Goal: Information Seeking & Learning: Understand process/instructions

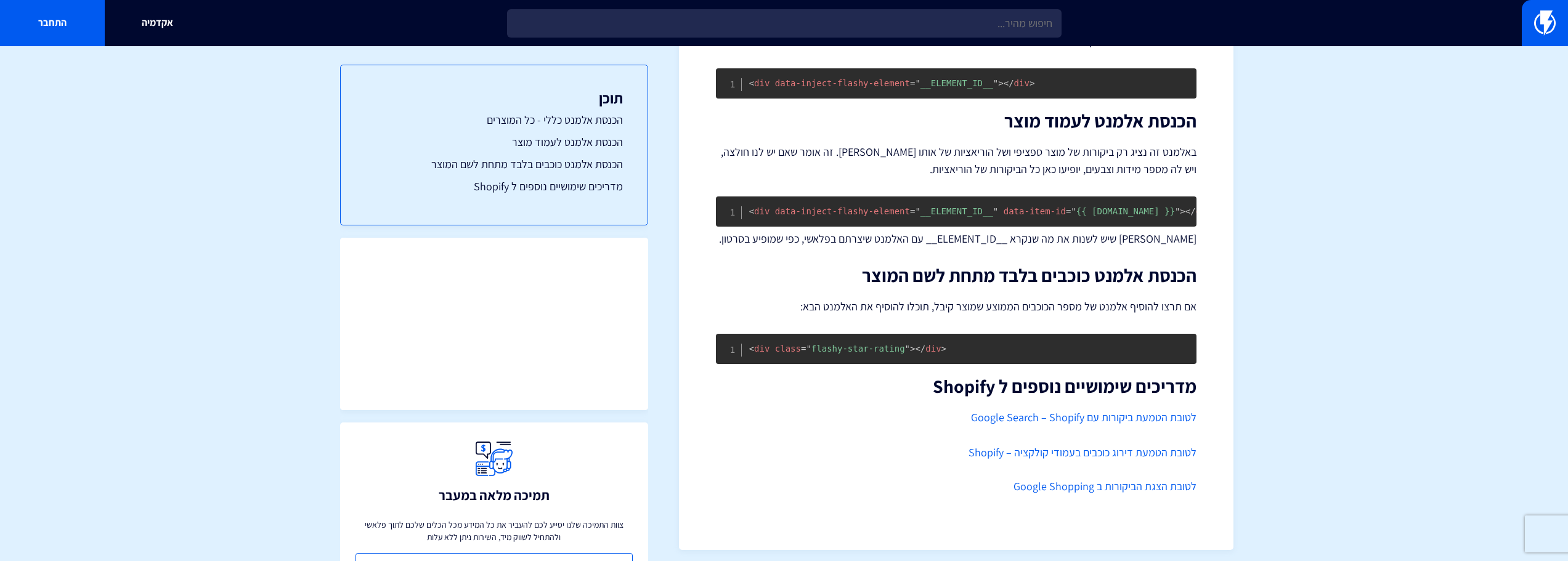
scroll to position [361, 0]
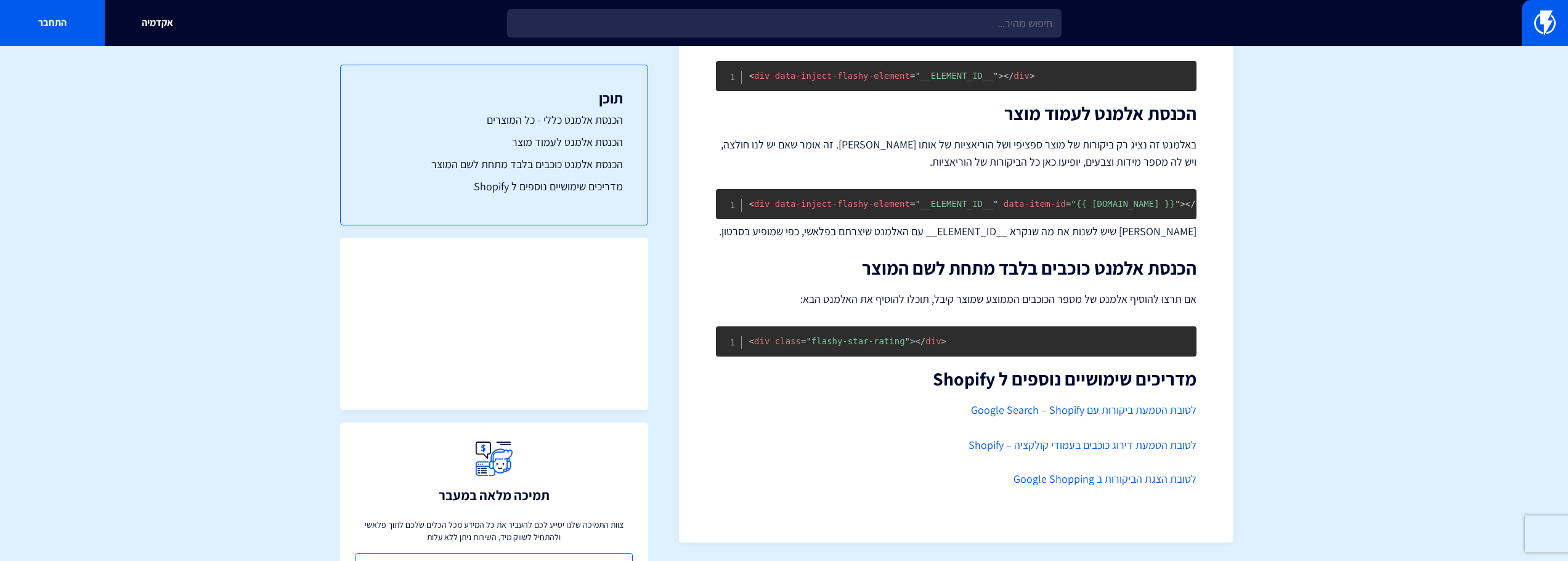
click at [1158, 478] on link "לטובת הצגת הביקורות ב Google Shopping" at bounding box center [1104, 480] width 183 height 14
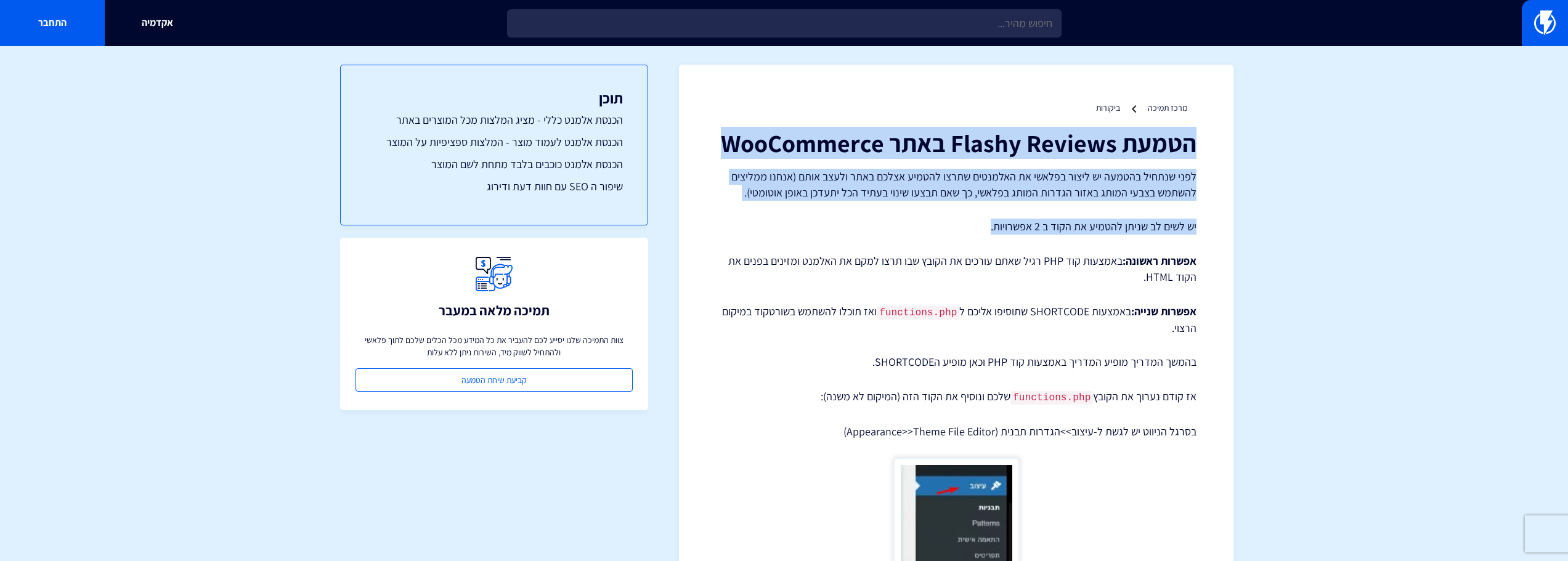
drag, startPoint x: 1204, startPoint y: 140, endPoint x: 847, endPoint y: 229, distance: 367.9
click at [845, 226] on p "יש לשים לב שניתן להטמיע את הקוד ב 2 אפשרויות." at bounding box center [956, 226] width 480 height 16
drag, startPoint x: 702, startPoint y: 191, endPoint x: 1218, endPoint y: 131, distance: 519.5
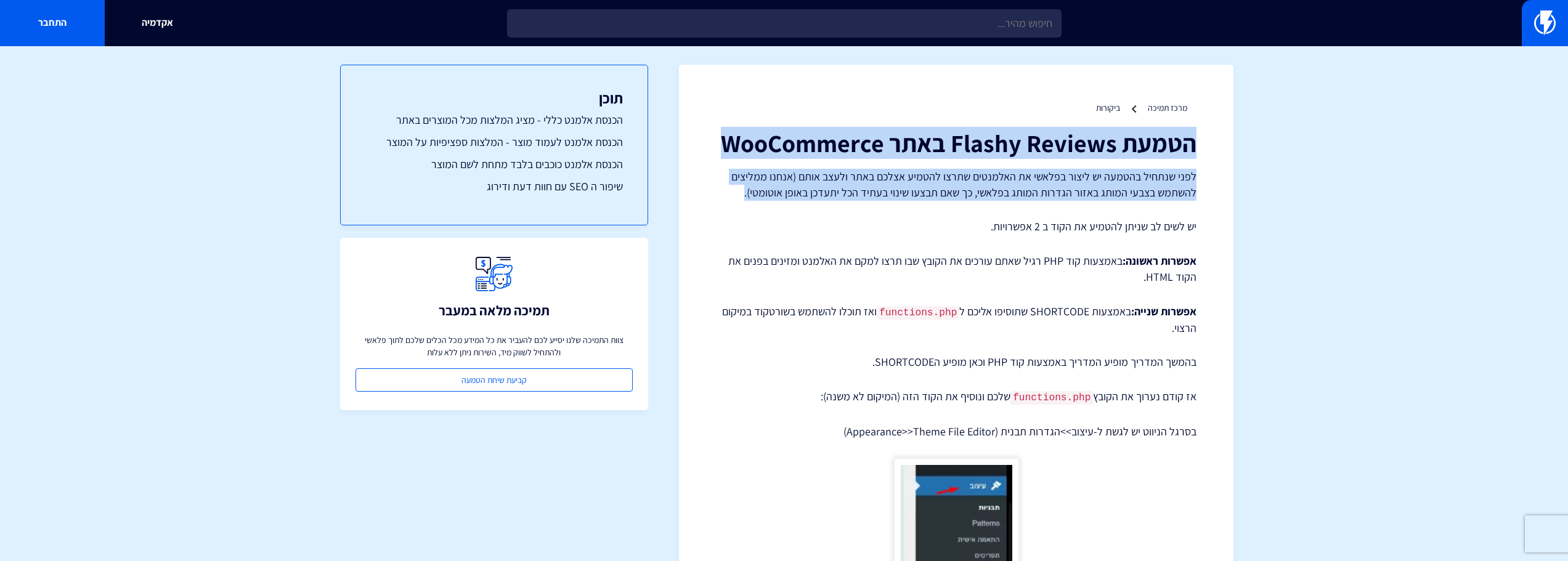
drag, startPoint x: 1223, startPoint y: 125, endPoint x: 702, endPoint y: 189, distance: 524.9
drag, startPoint x: 817, startPoint y: 169, endPoint x: 1208, endPoint y: 126, distance: 393.4
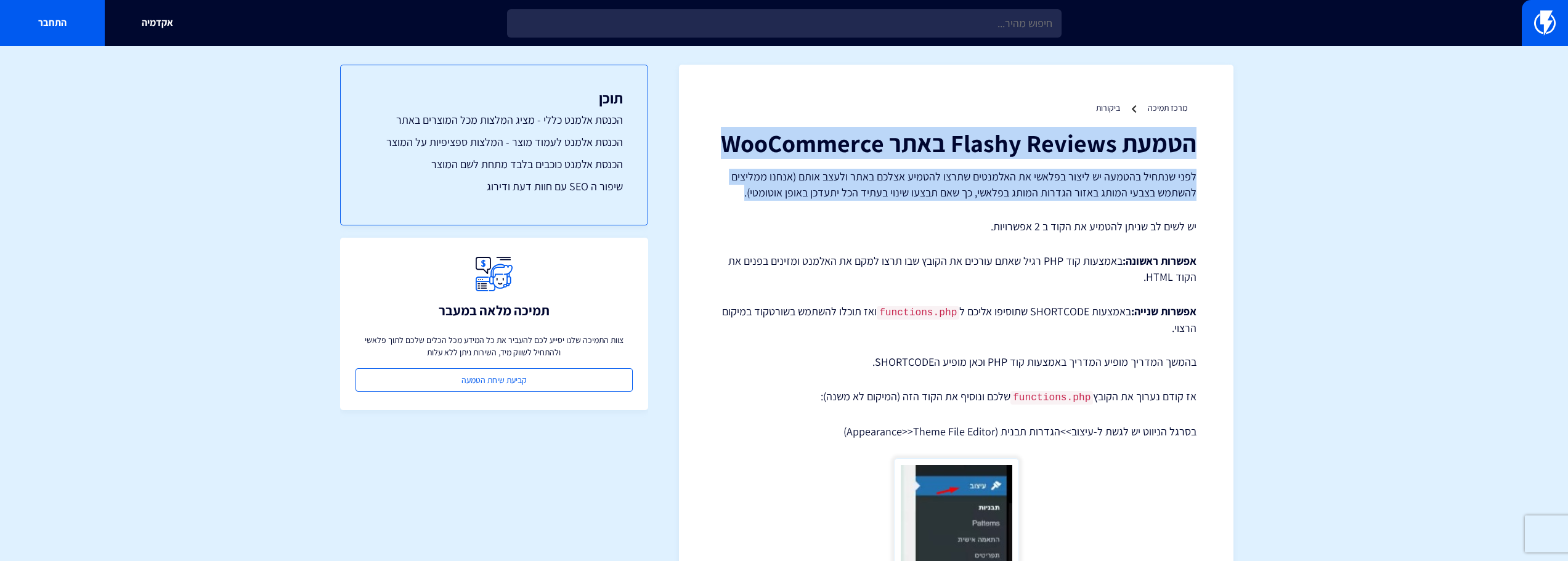
drag, startPoint x: 1212, startPoint y: 124, endPoint x: 1199, endPoint y: 131, distance: 14.8
drag, startPoint x: 1200, startPoint y: 132, endPoint x: 695, endPoint y: 203, distance: 510.0
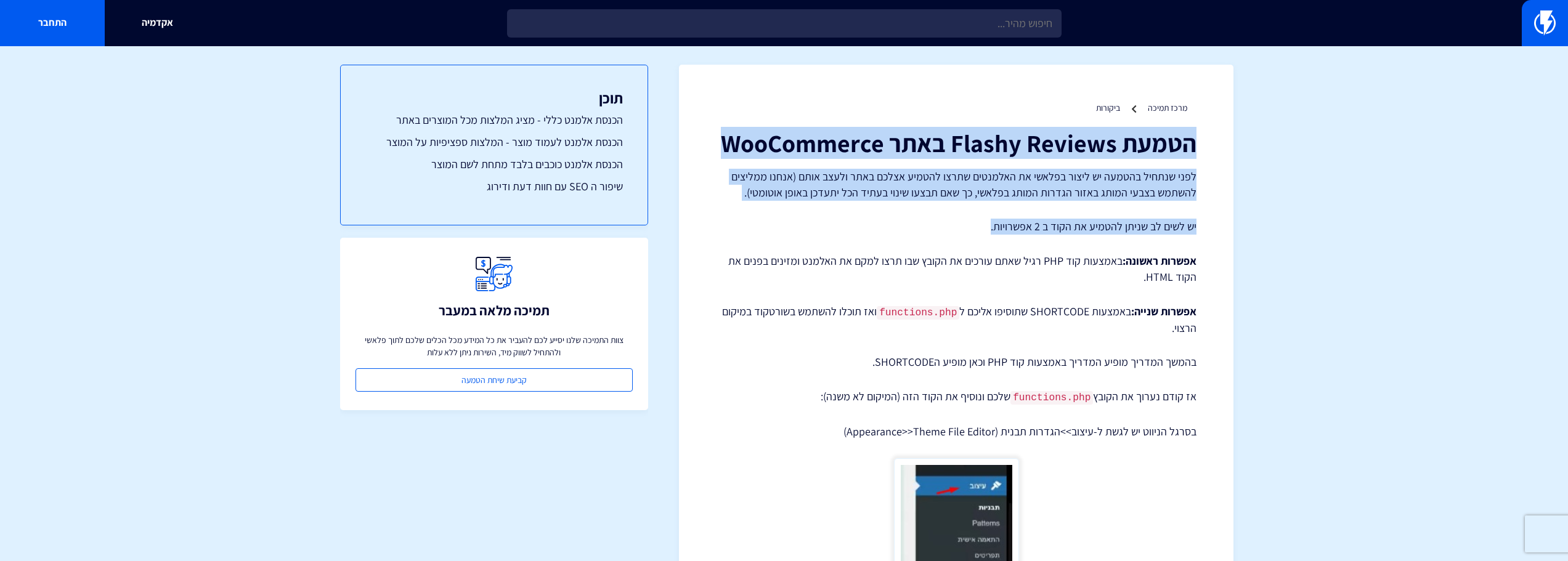
click at [731, 190] on p "לפני שנתחיל בהטמעה יש ליצור בפלאשי את האלמנטים שתרצו להטמיע אצלכם באתר ולעצב או…" at bounding box center [956, 184] width 480 height 32
drag, startPoint x: 730, startPoint y: 195, endPoint x: 1266, endPoint y: 129, distance: 540.0
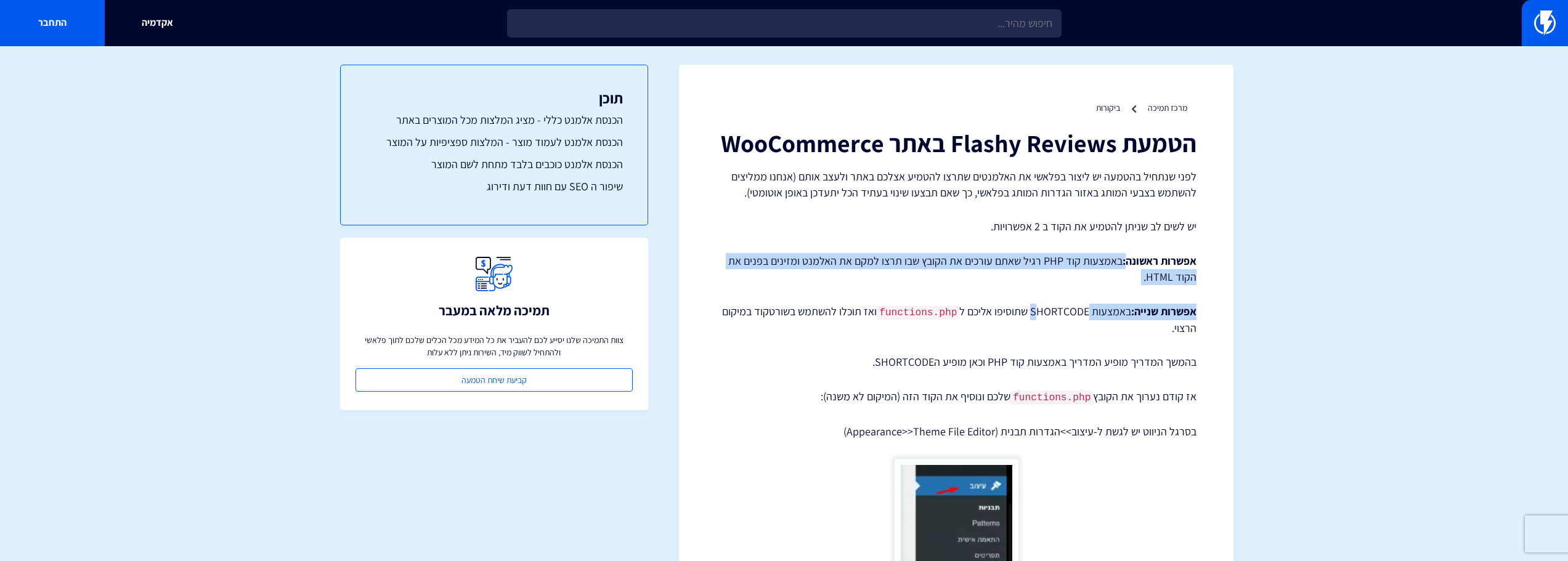
drag, startPoint x: 1124, startPoint y: 251, endPoint x: 1023, endPoint y: 289, distance: 107.9
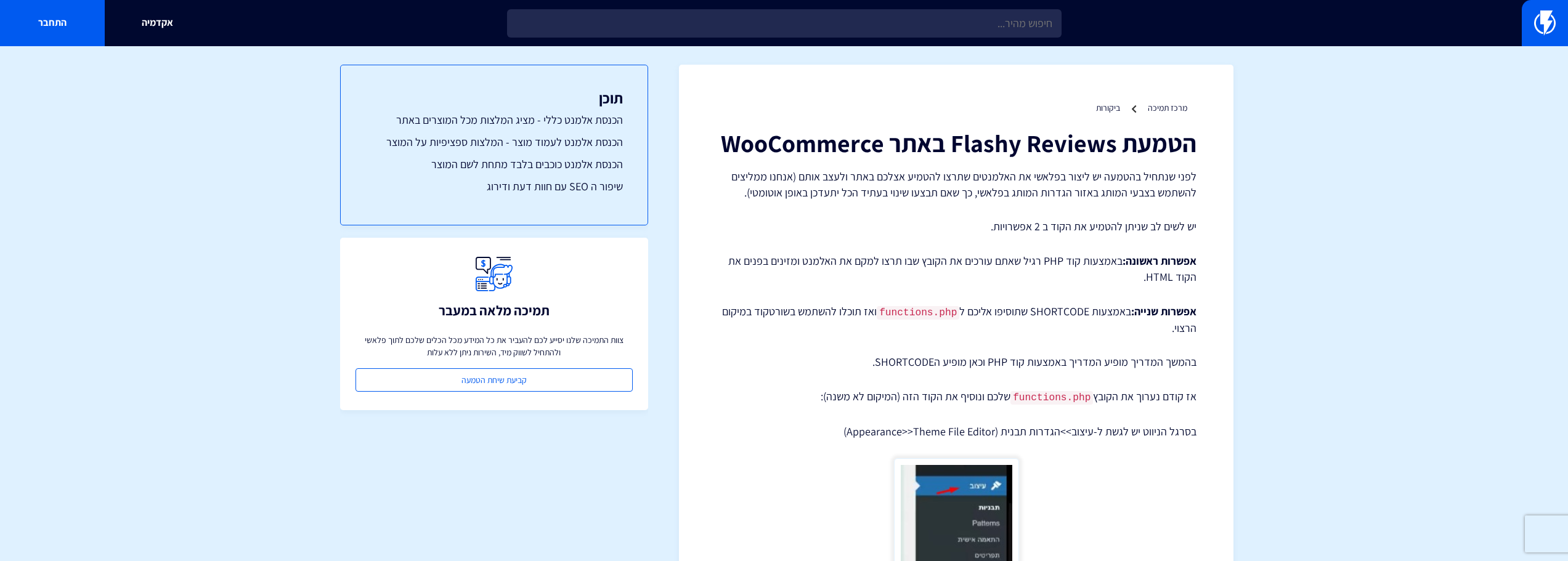
drag, startPoint x: 1035, startPoint y: 272, endPoint x: 1070, endPoint y: 216, distance: 66.0
drag, startPoint x: 1115, startPoint y: 194, endPoint x: 1025, endPoint y: 277, distance: 122.4
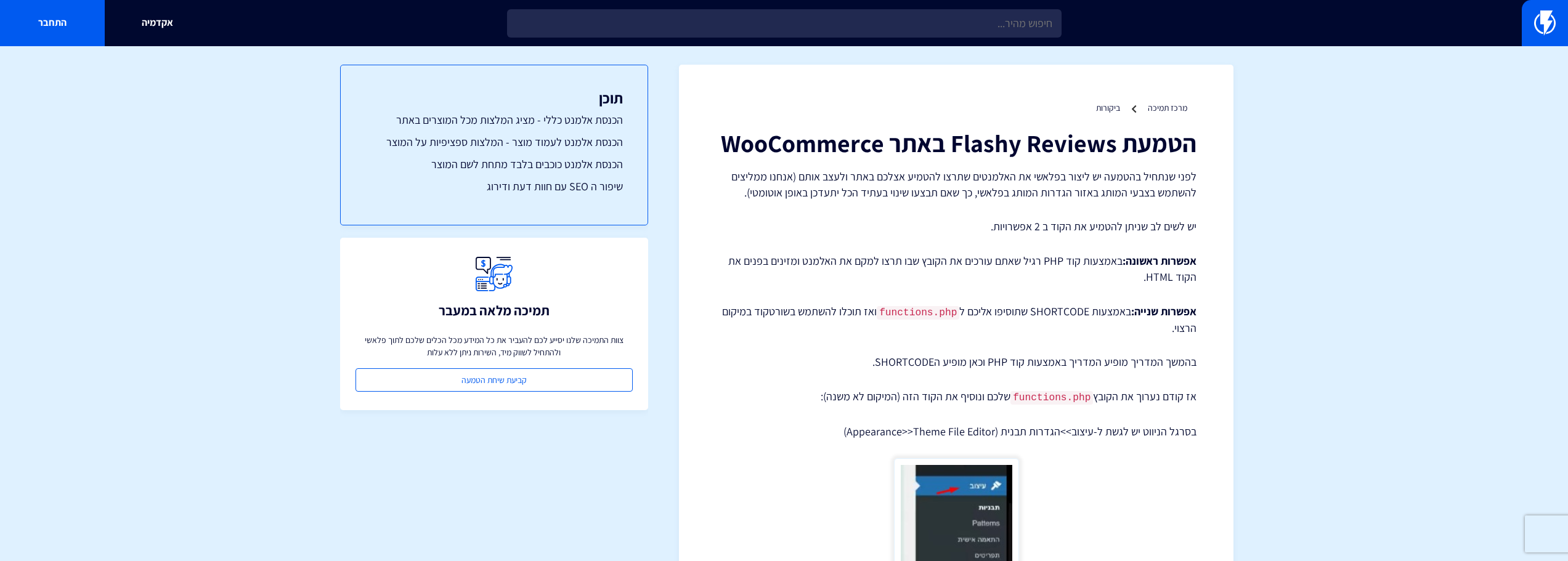
click at [1025, 277] on p "אפשרות ראשונה: באמצעות קוד PHP רגיל שאתם עורכים את הקובץ שבו תרצו למקם את האלמנ…" at bounding box center [956, 269] width 480 height 32
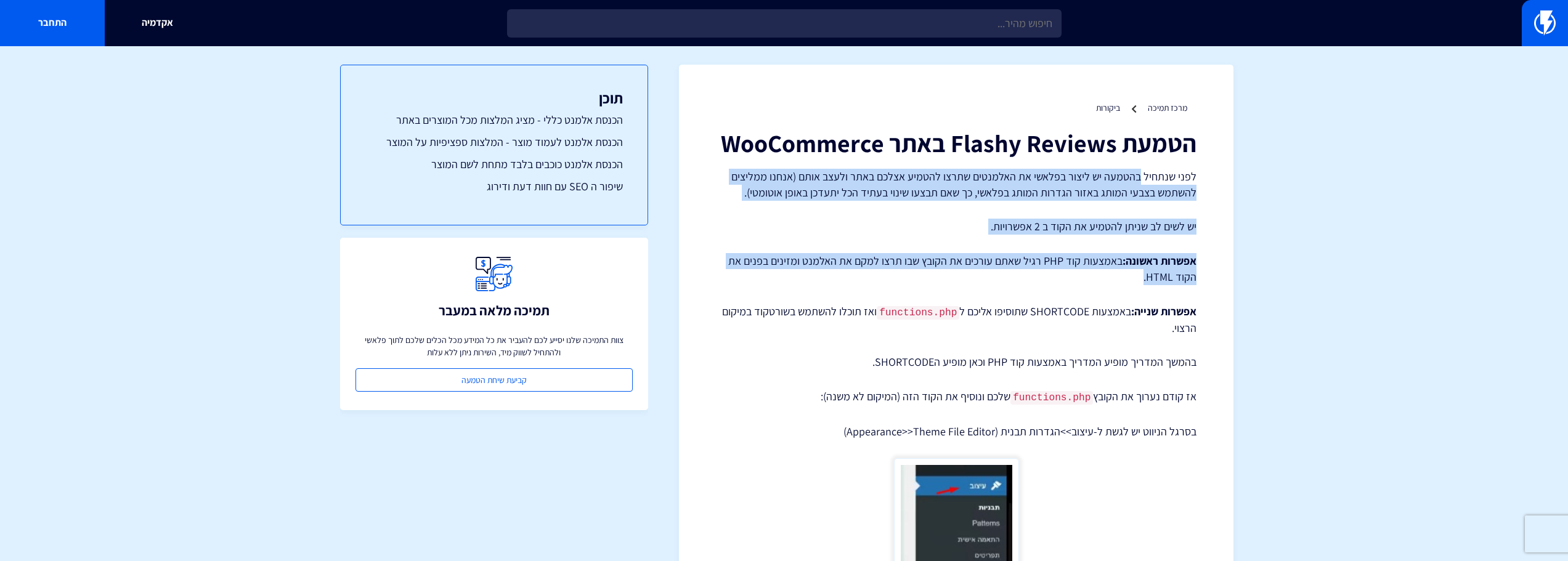
drag, startPoint x: 1025, startPoint y: 277, endPoint x: 1111, endPoint y: 168, distance: 138.8
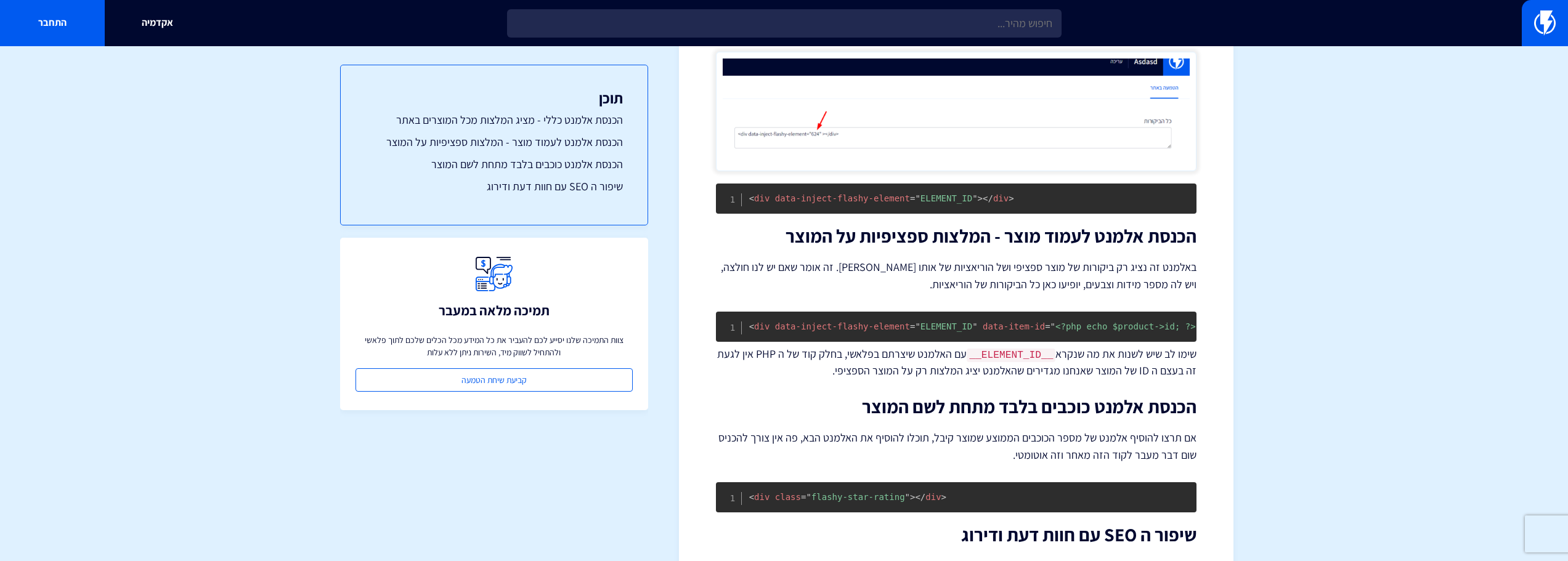
scroll to position [1677, 0]
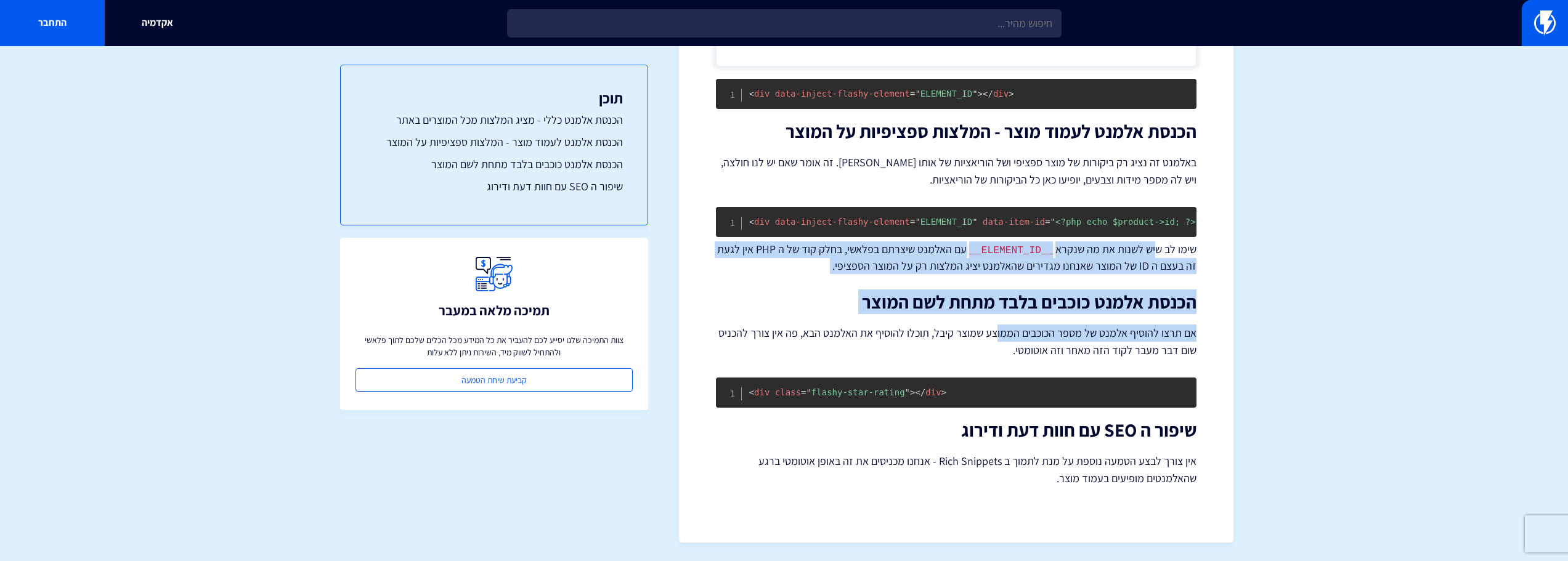
drag, startPoint x: 1157, startPoint y: 252, endPoint x: 991, endPoint y: 332, distance: 184.3
click at [991, 332] on p "אם תרצו להוסיף אלמנט של מספר הכוכבים הממוצע שמוצר קיבל, תוכלו להוסיף את האלמנט …" at bounding box center [956, 342] width 480 height 35
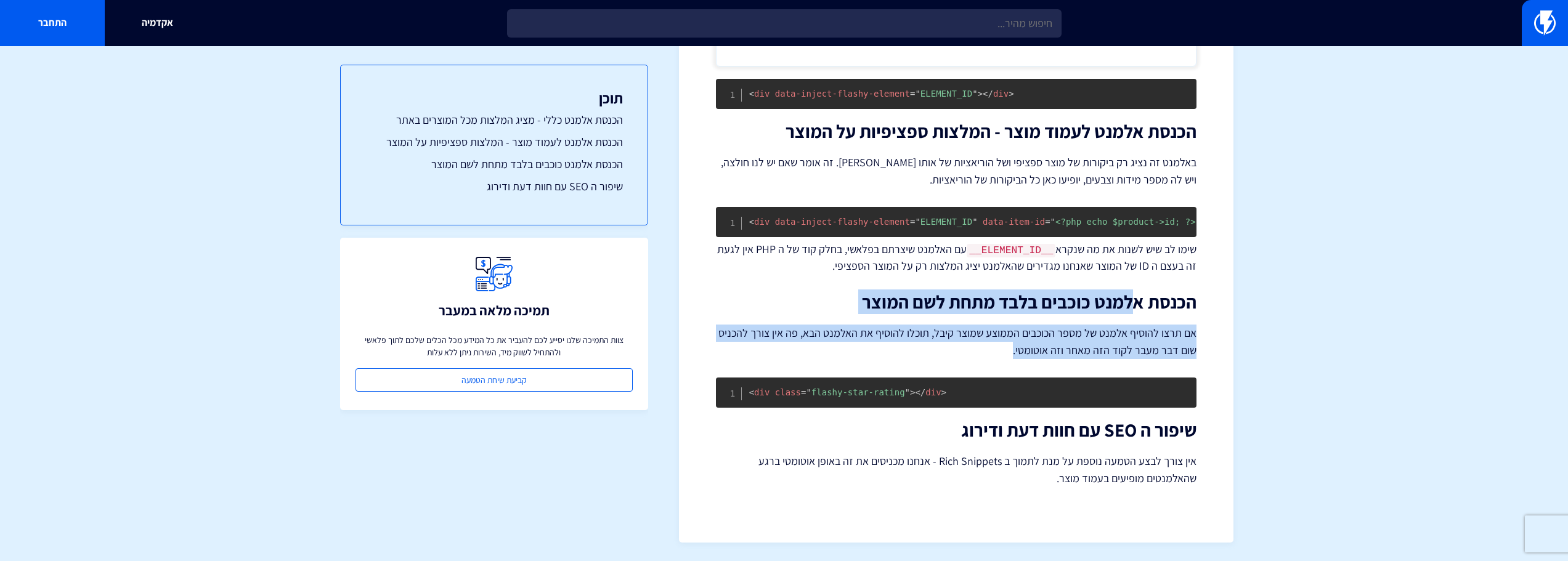
drag, startPoint x: 1025, startPoint y: 339, endPoint x: 1132, endPoint y: 297, distance: 114.9
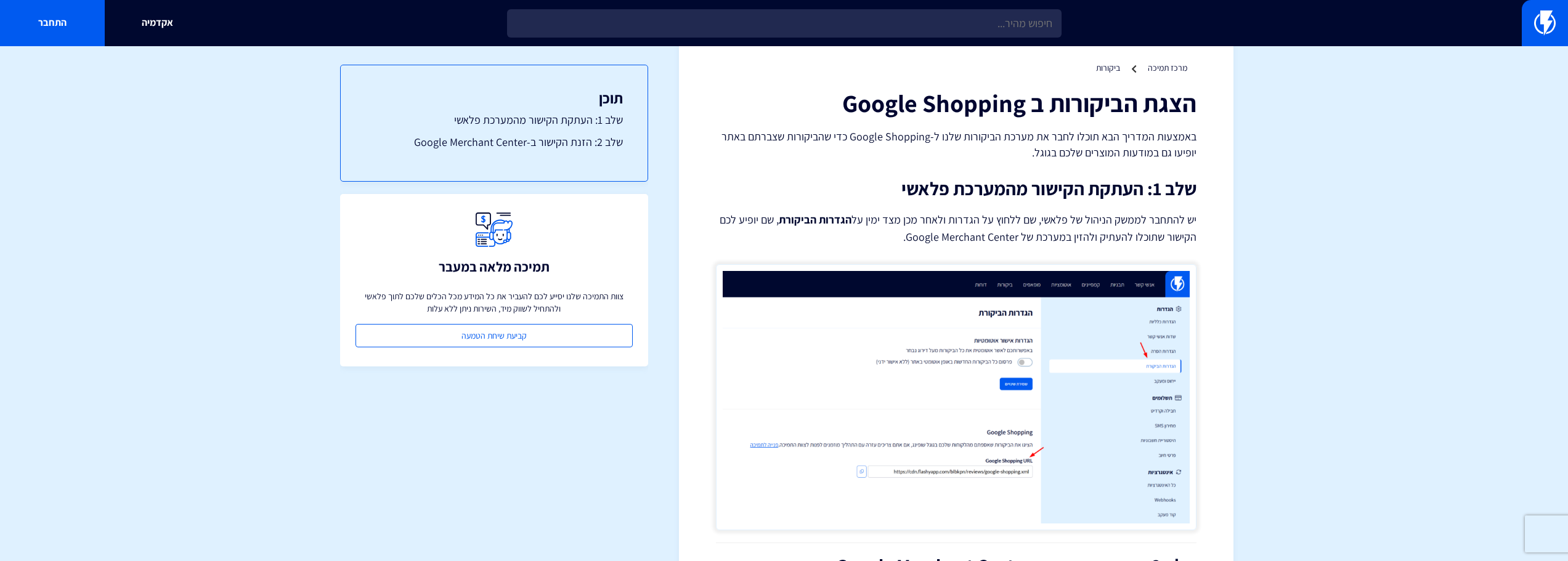
scroll to position [62, 0]
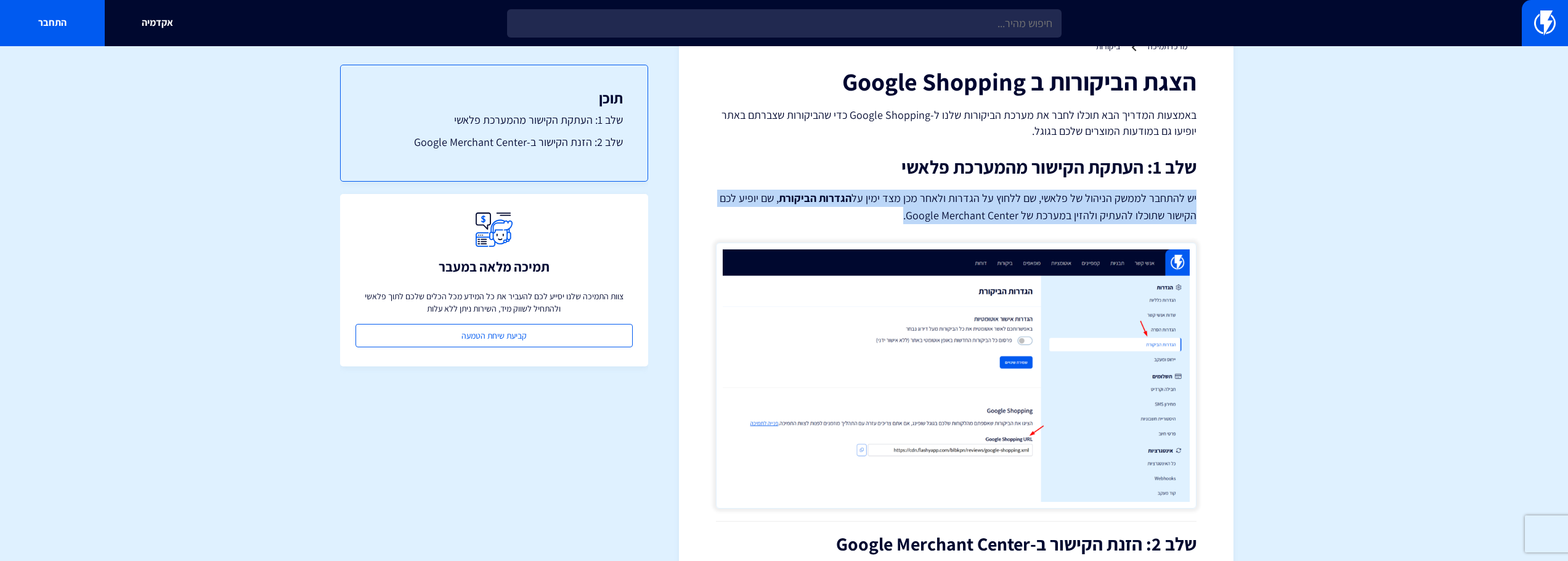
drag, startPoint x: 1199, startPoint y: 193, endPoint x: 859, endPoint y: 213, distance: 340.6
click at [859, 213] on p "יש להתחבר לממשק הניהול של פלאשי, שם ללחוץ על הגדרות ולאחר מכן מצד ימין על הגדרו…" at bounding box center [956, 207] width 480 height 35
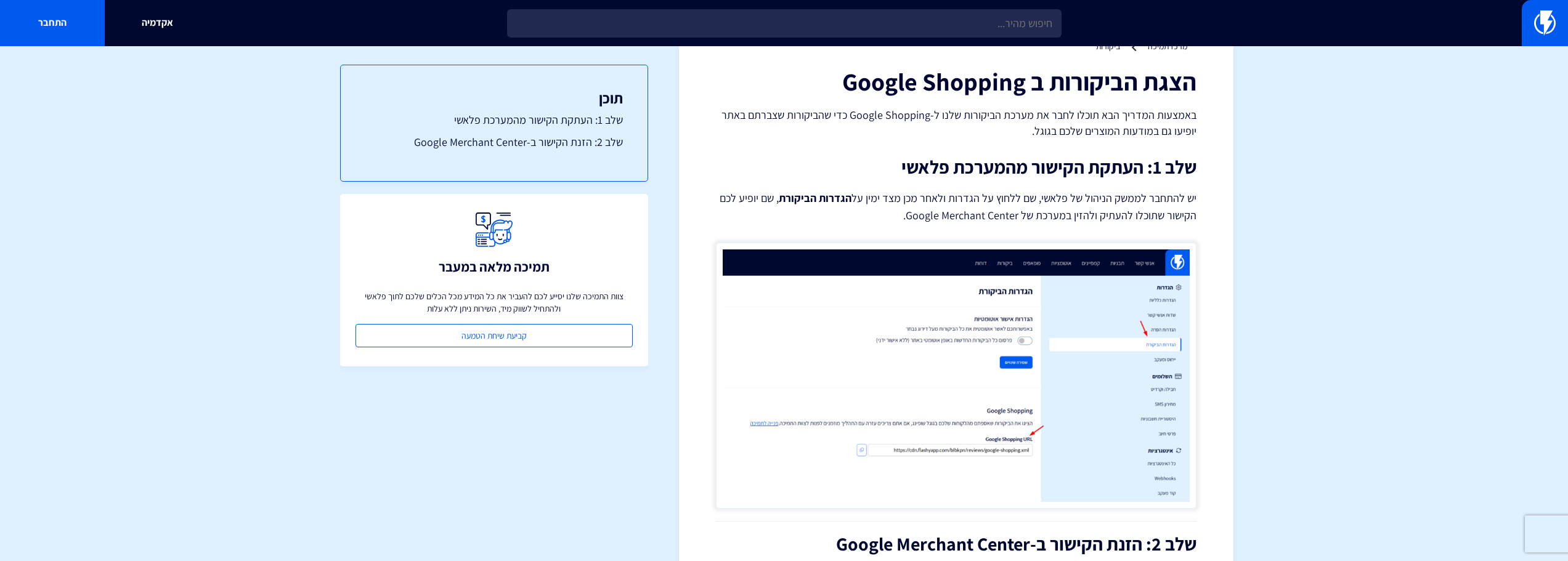
scroll to position [0, 0]
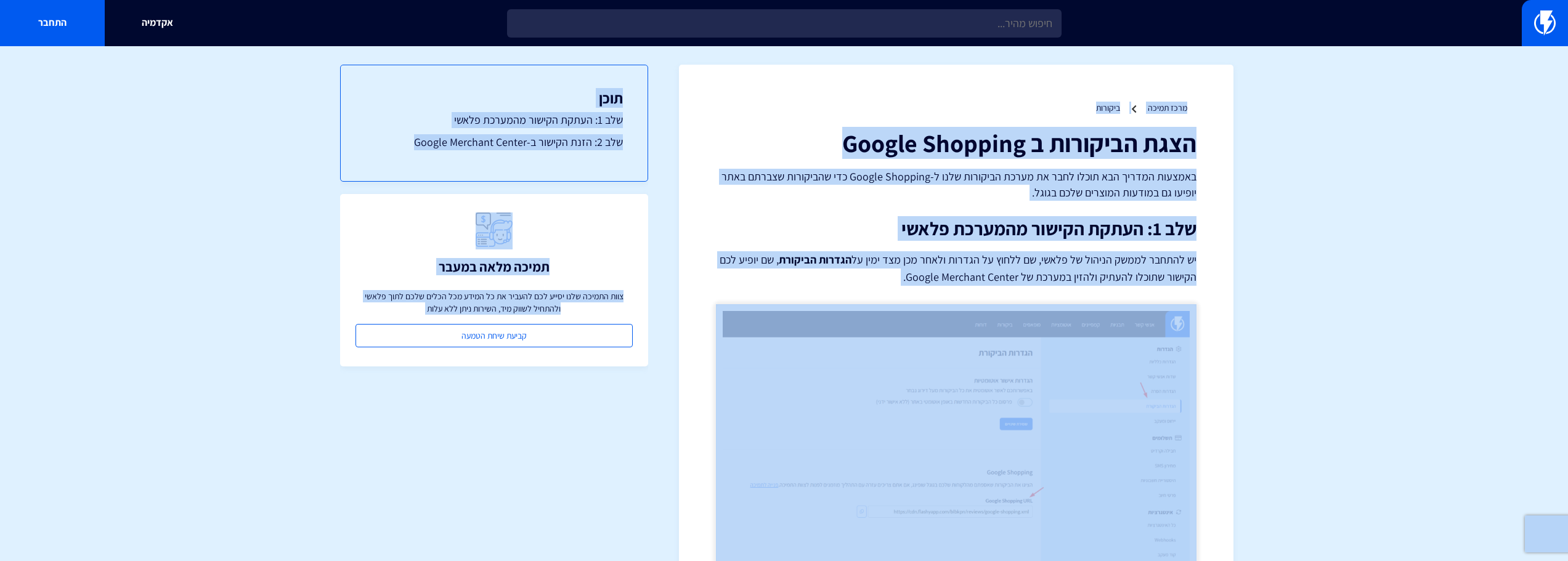
drag, startPoint x: 1278, startPoint y: 107, endPoint x: 417, endPoint y: 483, distance: 939.5
click at [431, 442] on div "תוכן שלב 1: העתקת הקישור מהמערכת פלאשי שלב 2: הזנת הקישור ב-Google Merchant Cen…" at bounding box center [494, 304] width 308 height 517
click at [373, 489] on div "תוכן שלב 1: העתקת הקישור מהמערכת פלאשי שלב 2: הזנת הקישור ב-Google Merchant Cen…" at bounding box center [494, 304] width 308 height 517
click at [405, 487] on div "תוכן שלב 1: העתקת הקישור מהמערכת פלאשי שלב 2: הזנת הקישור ב-Google Merchant Cen…" at bounding box center [494, 304] width 308 height 517
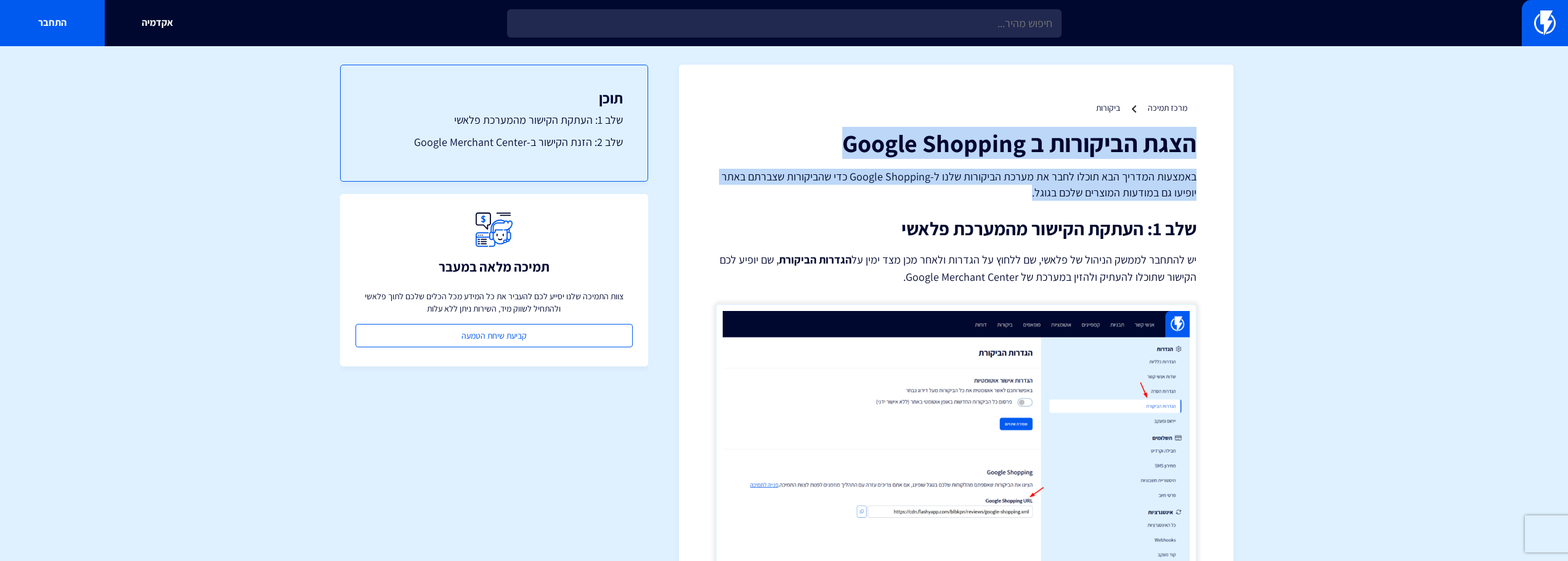
drag, startPoint x: 1014, startPoint y: 194, endPoint x: 1280, endPoint y: 129, distance: 273.8
drag, startPoint x: 1212, startPoint y: 134, endPoint x: 970, endPoint y: 210, distance: 253.7
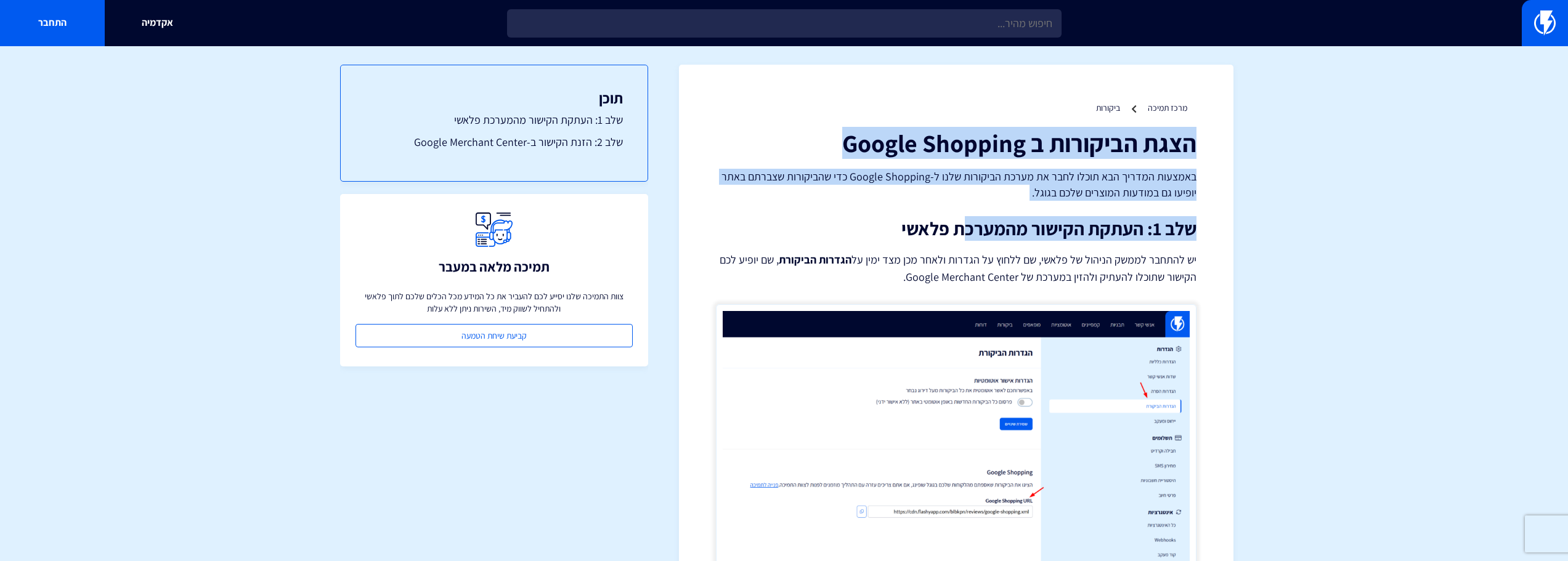
click at [979, 195] on p "באמצעות המדריך הבא תוכלו לחבר את מערכת הביקורות שלנו ל-Google Shopping כדי שהבי…" at bounding box center [956, 184] width 480 height 32
drag, startPoint x: 1009, startPoint y: 191, endPoint x: 1221, endPoint y: 143, distance: 217.4
drag, startPoint x: 1215, startPoint y: 138, endPoint x: 971, endPoint y: 207, distance: 253.6
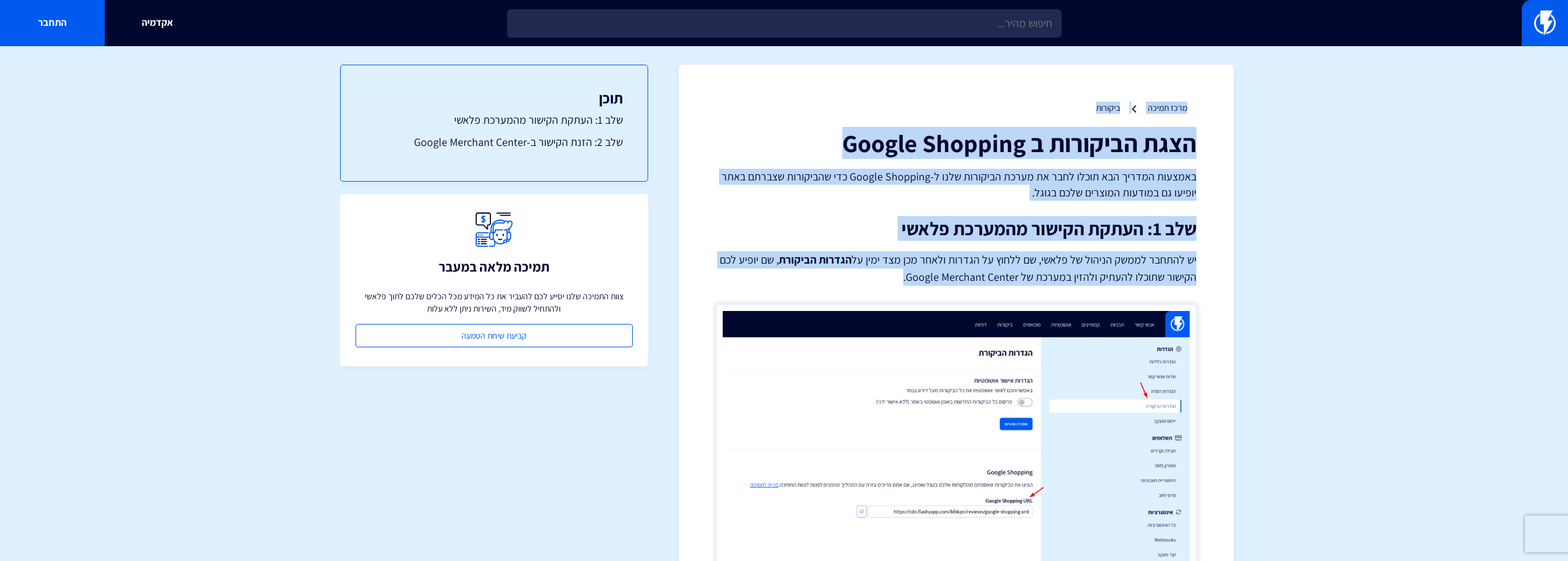
drag, startPoint x: 881, startPoint y: 277, endPoint x: 1233, endPoint y: 76, distance: 405.3
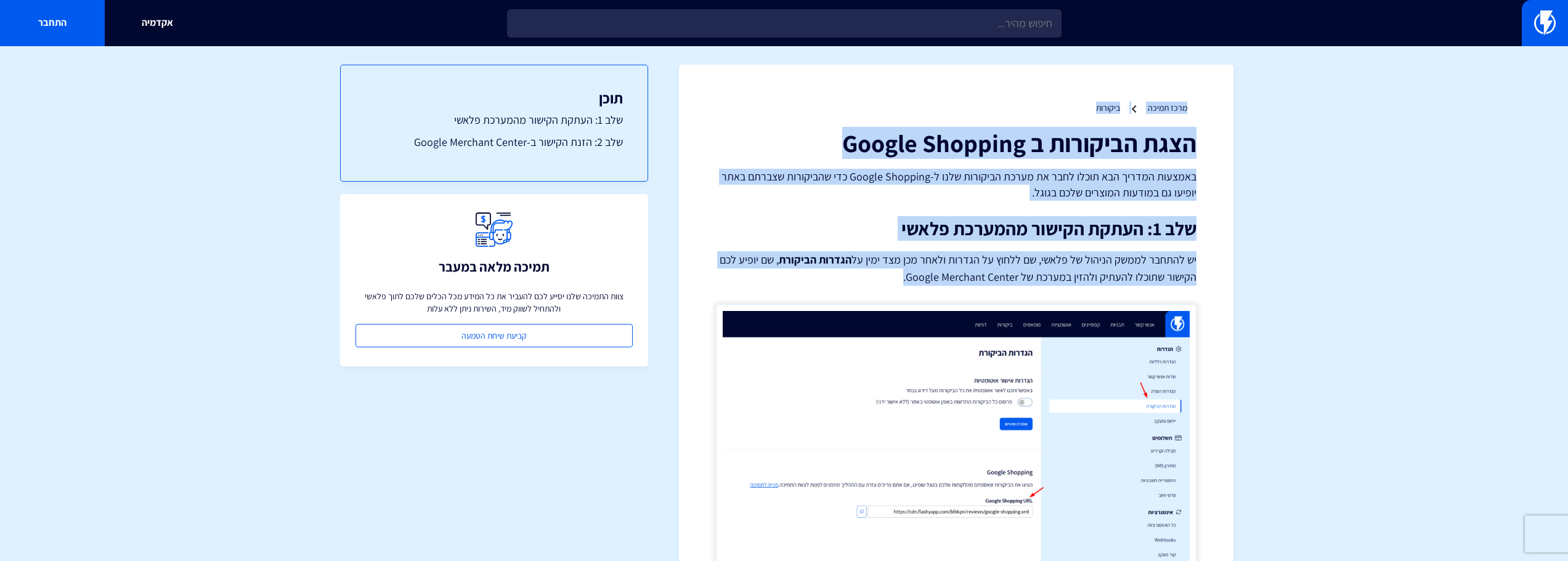
drag, startPoint x: 1225, startPoint y: 71, endPoint x: 796, endPoint y: 284, distance: 479.0
click at [796, 284] on p "יש להתחבר לממשק הניהול של פלאשי, שם ללחוץ על הגדרות ולאחר מכן מצד ימין על הגדרו…" at bounding box center [956, 269] width 480 height 35
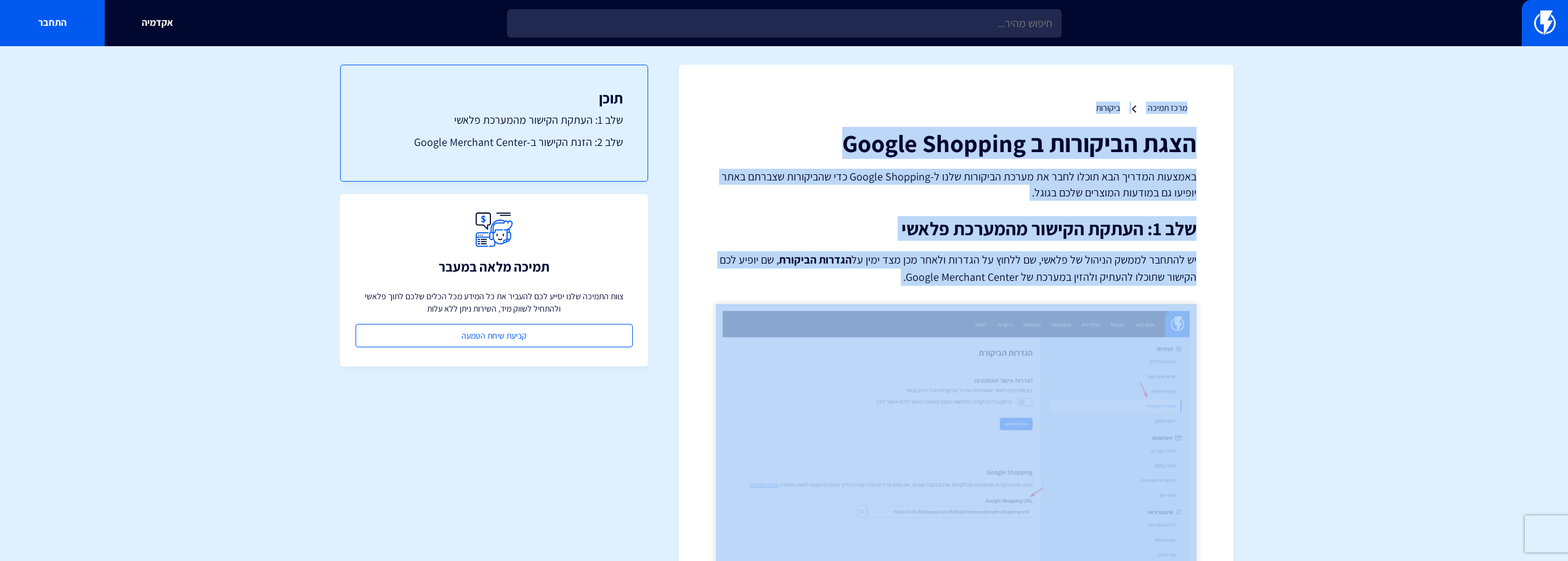
drag, startPoint x: 796, startPoint y: 284, endPoint x: 1255, endPoint y: 78, distance: 503.1
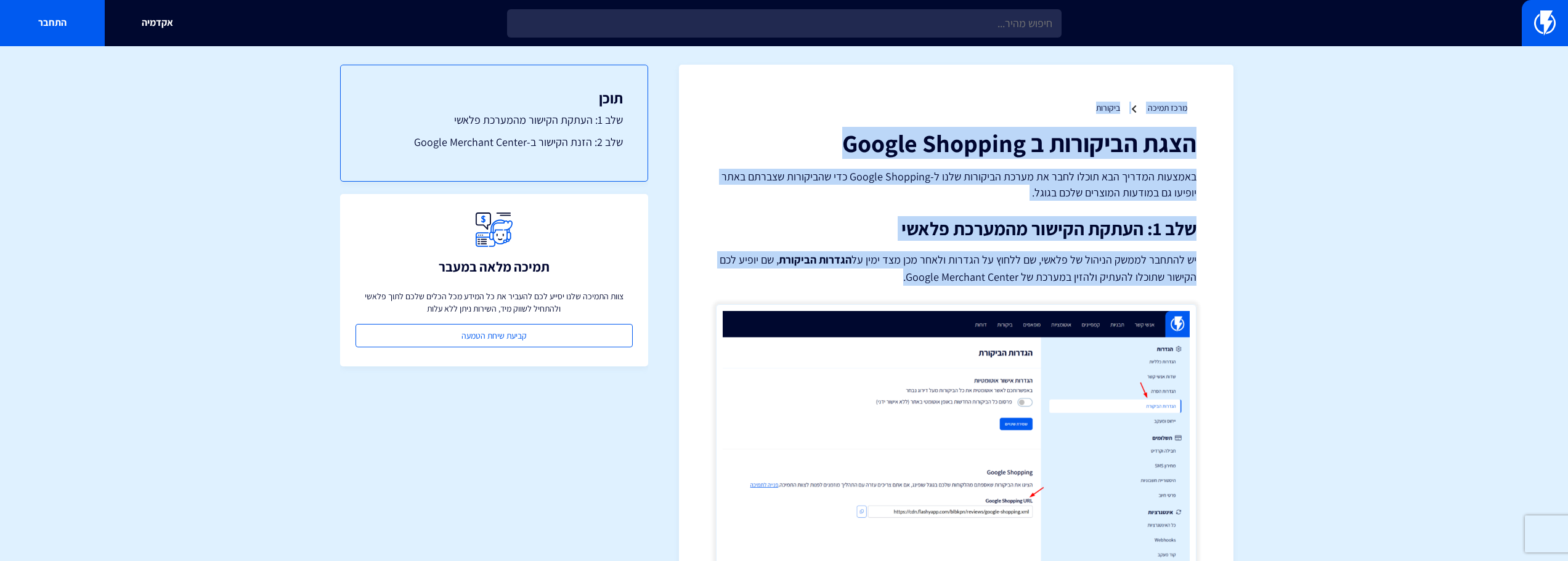
drag, startPoint x: 1235, startPoint y: 81, endPoint x: 809, endPoint y: 286, distance: 472.8
click at [809, 286] on p "יש להתחבר לממשק הניהול של פלאשי, שם ללחוץ על הגדרות ולאחר מכן מצד ימין על הגדרו…" at bounding box center [956, 269] width 480 height 35
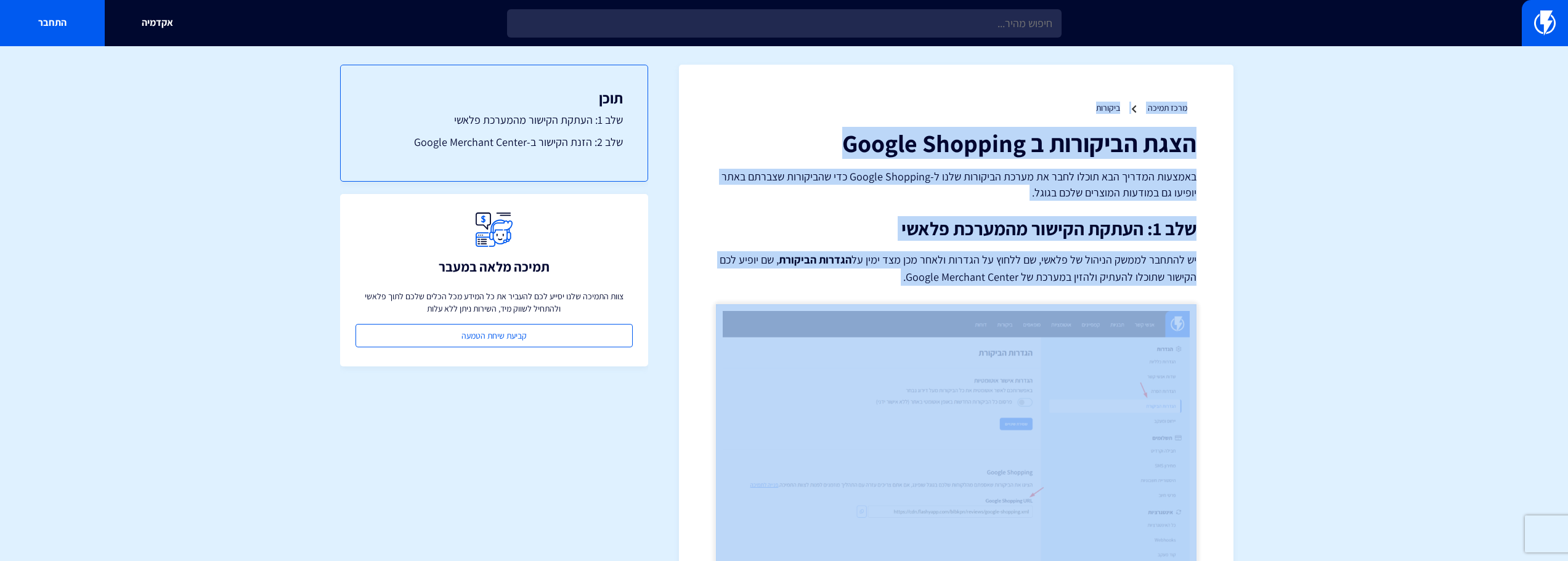
drag, startPoint x: 809, startPoint y: 286, endPoint x: 1235, endPoint y: 78, distance: 474.1
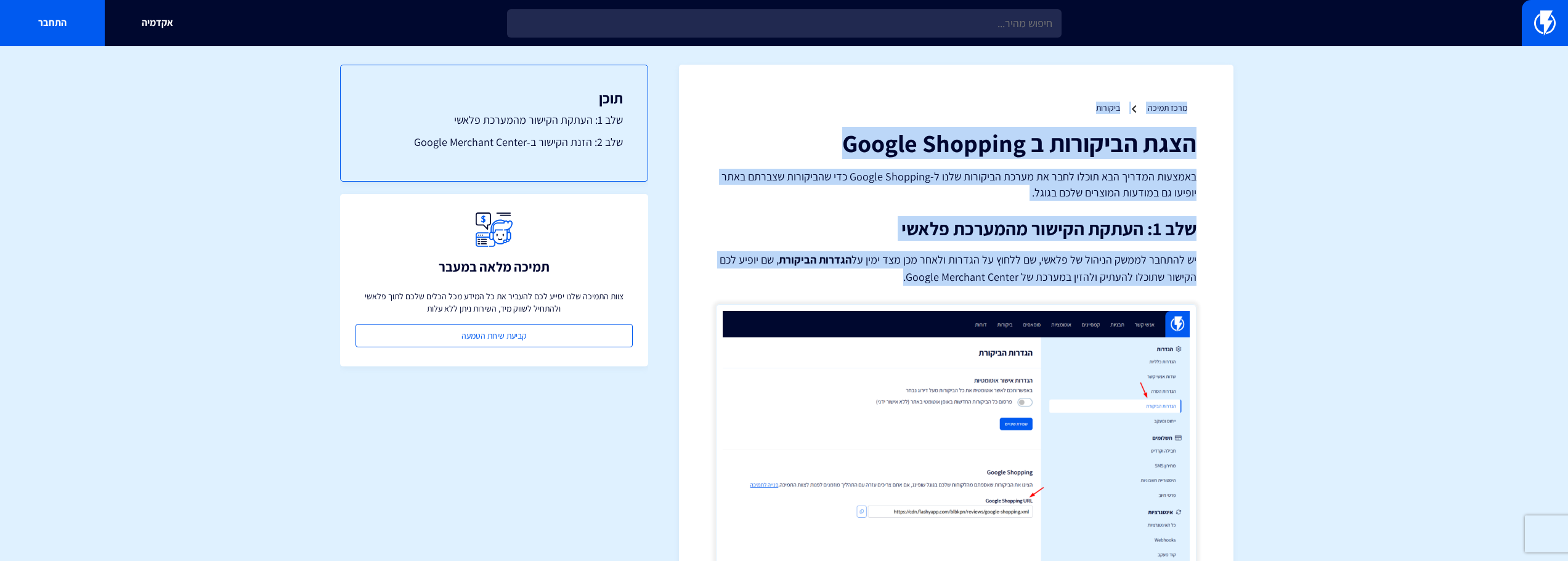
drag, startPoint x: 880, startPoint y: 284, endPoint x: 1240, endPoint y: 96, distance: 406.1
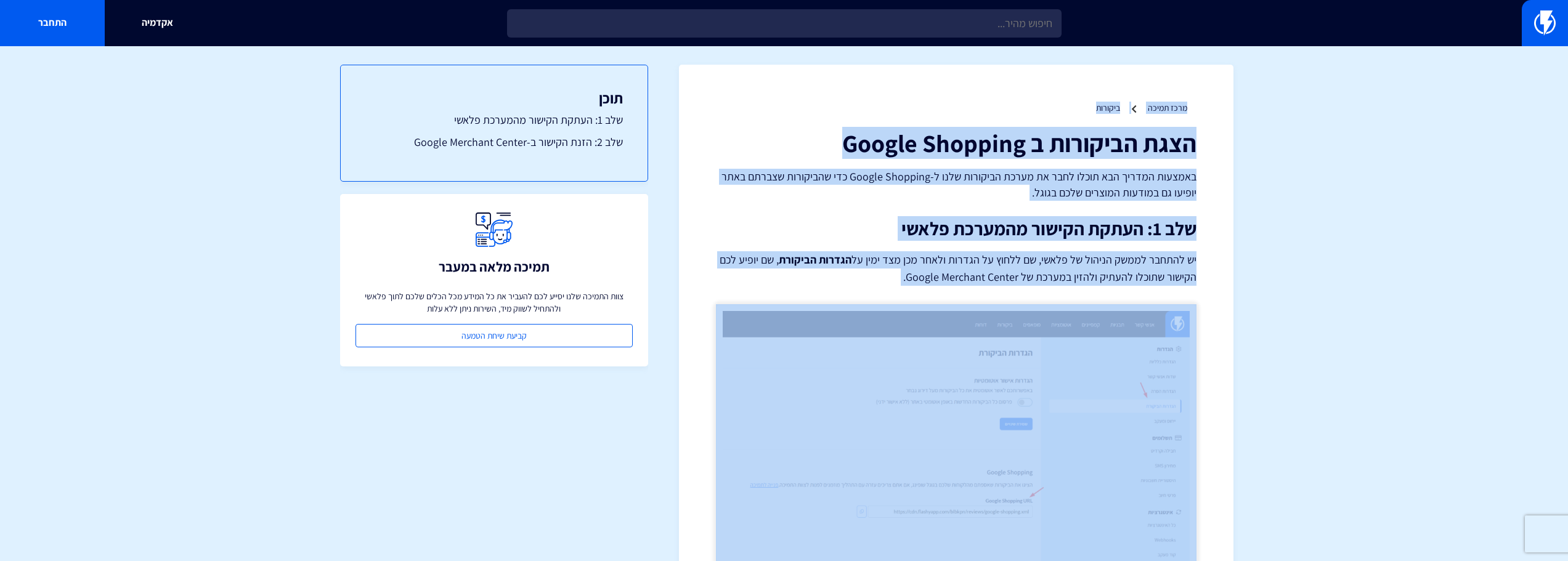
drag, startPoint x: 1254, startPoint y: 82, endPoint x: 835, endPoint y: 286, distance: 466.0
click at [835, 286] on p "יש להתחבר לממשק הניהול של פלאשי, שם ללחוץ על הגדרות ולאחר מכן מצד ימין על הגדרו…" at bounding box center [956, 269] width 480 height 35
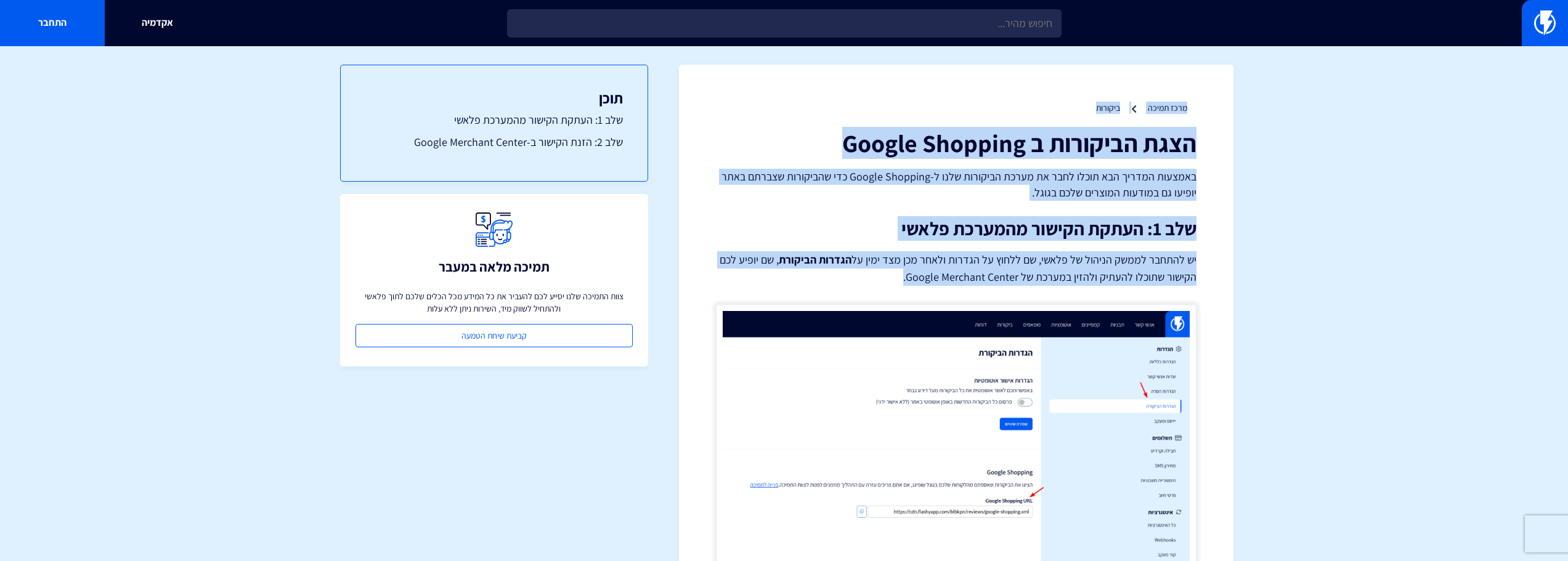
drag, startPoint x: 850, startPoint y: 275, endPoint x: 1333, endPoint y: 64, distance: 527.1
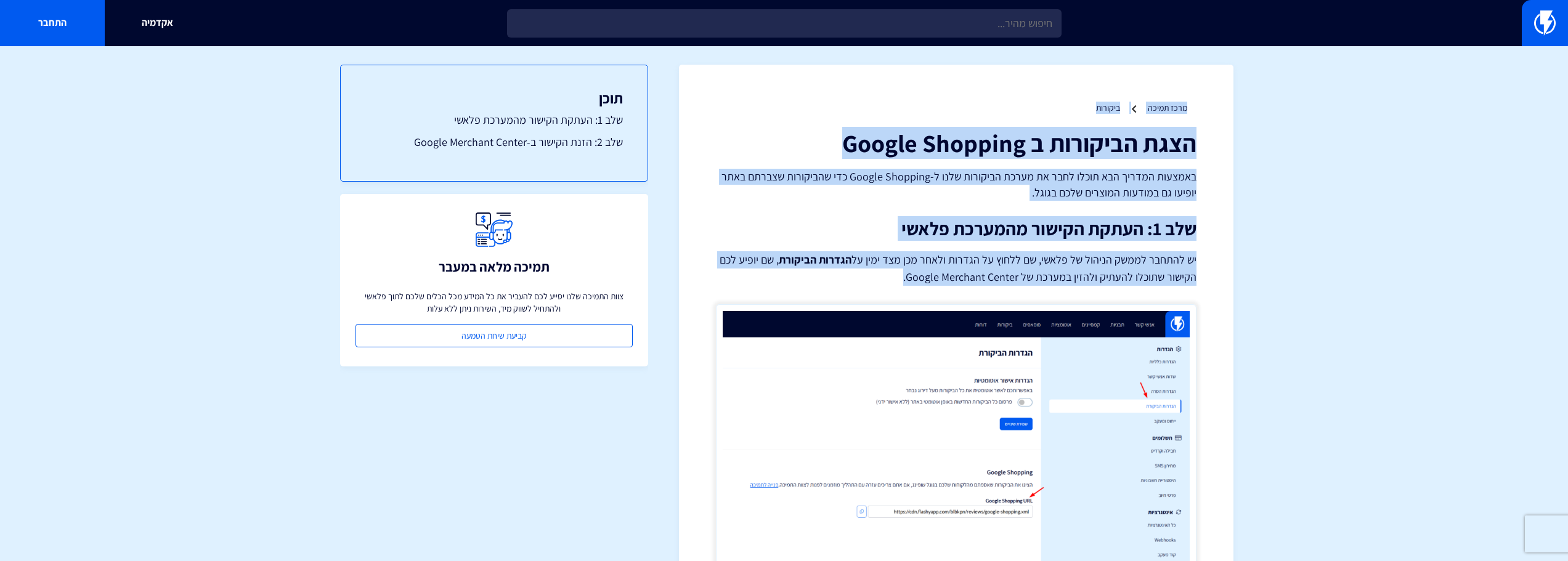
drag, startPoint x: 1299, startPoint y: 79, endPoint x: 786, endPoint y: 283, distance: 552.1
click at [786, 283] on p "יש להתחבר לממשק הניהול של פלאשי, שם ללחוץ על הגדרות ולאחר מכן מצד ימין על הגדרו…" at bounding box center [956, 269] width 480 height 35
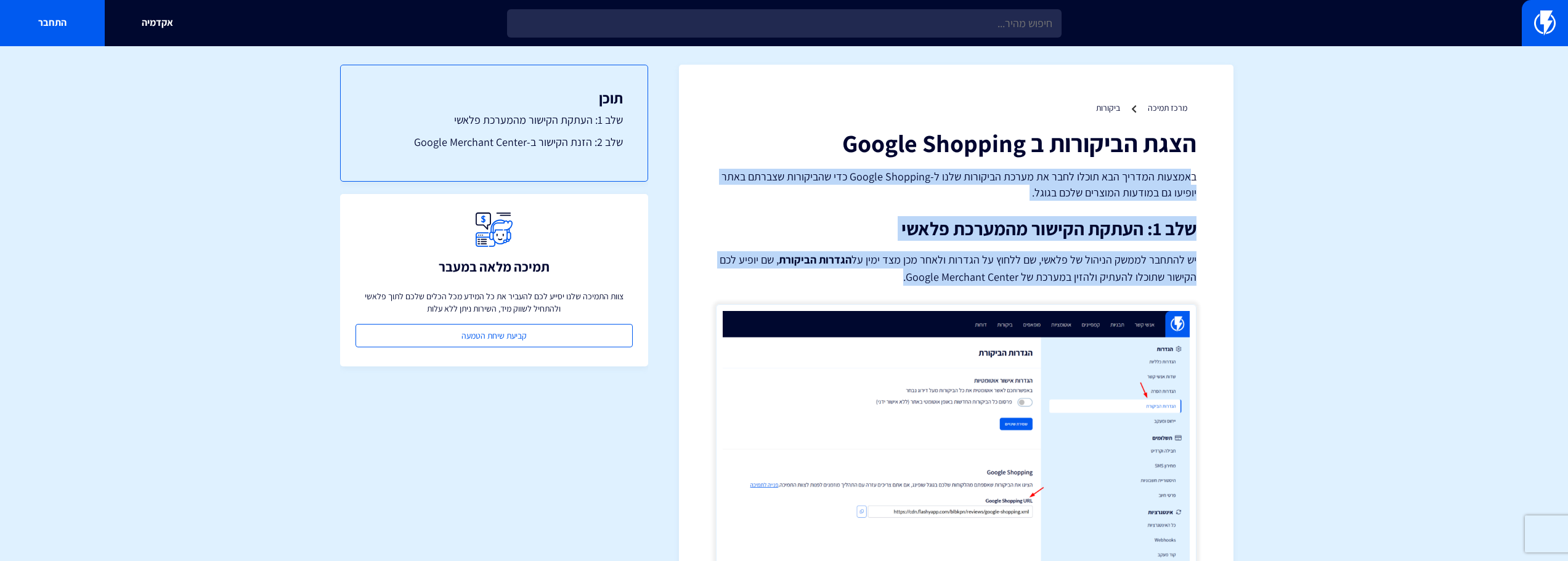
drag, startPoint x: 1191, startPoint y: 162, endPoint x: 857, endPoint y: 279, distance: 353.9
click at [857, 279] on p "יש להתחבר לממשק הניהול של פלאשי, שם ללחוץ על הגדרות ולאחר מכן מצד ימין על הגדרו…" at bounding box center [956, 269] width 480 height 35
drag, startPoint x: 1093, startPoint y: 200, endPoint x: 1160, endPoint y: 184, distance: 68.9
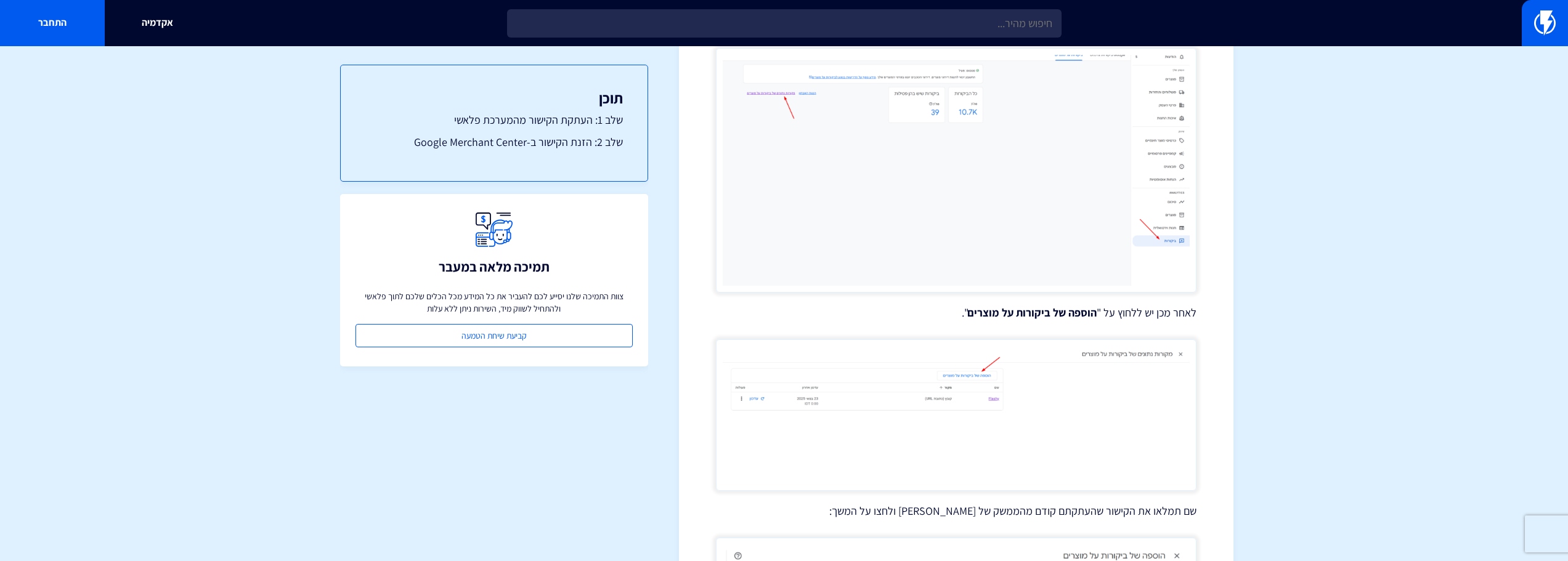
scroll to position [611, 0]
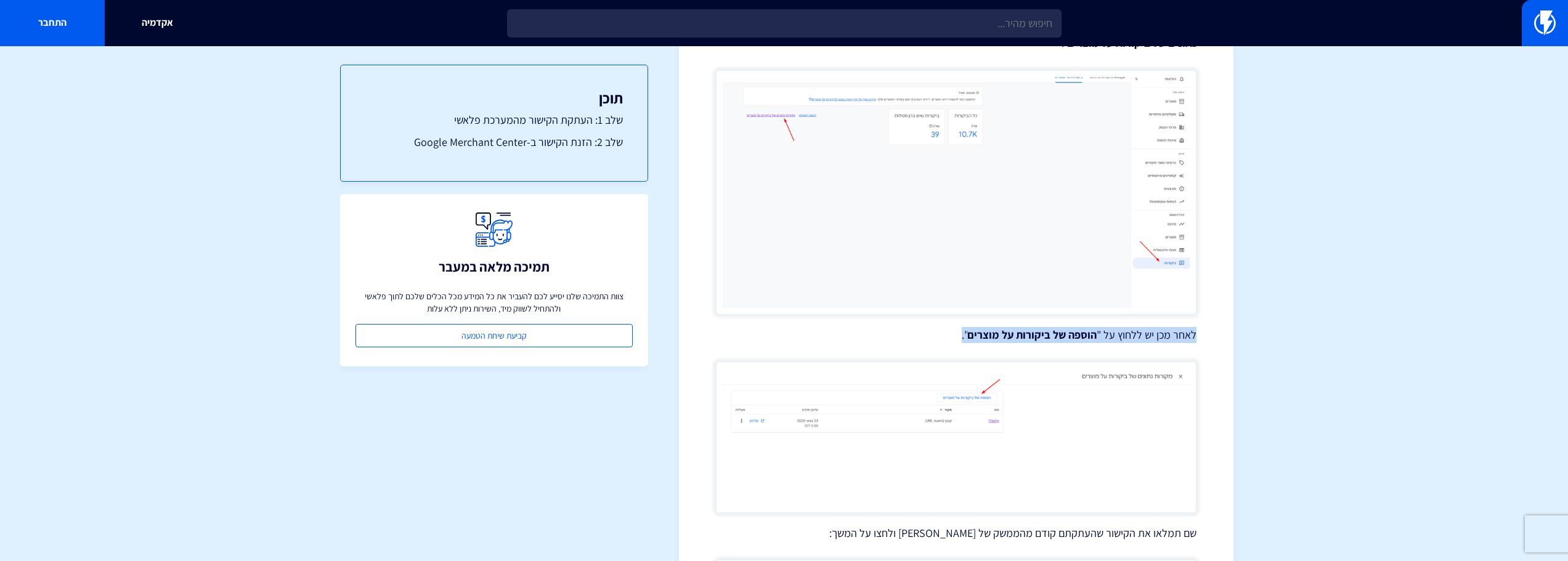
drag, startPoint x: 1202, startPoint y: 329, endPoint x: 912, endPoint y: 339, distance: 290.2
click at [912, 339] on div "מרכז תמיכה ביקורות הצגת הביקורות ב Google Shopping באמצעות המדריך הבא תוכלו לחב…" at bounding box center [956, 183] width 555 height 1459
click at [912, 339] on p "לאחר מכן יש ללחוץ על " הוספה של ביקורות על מוצרים "." at bounding box center [956, 335] width 480 height 16
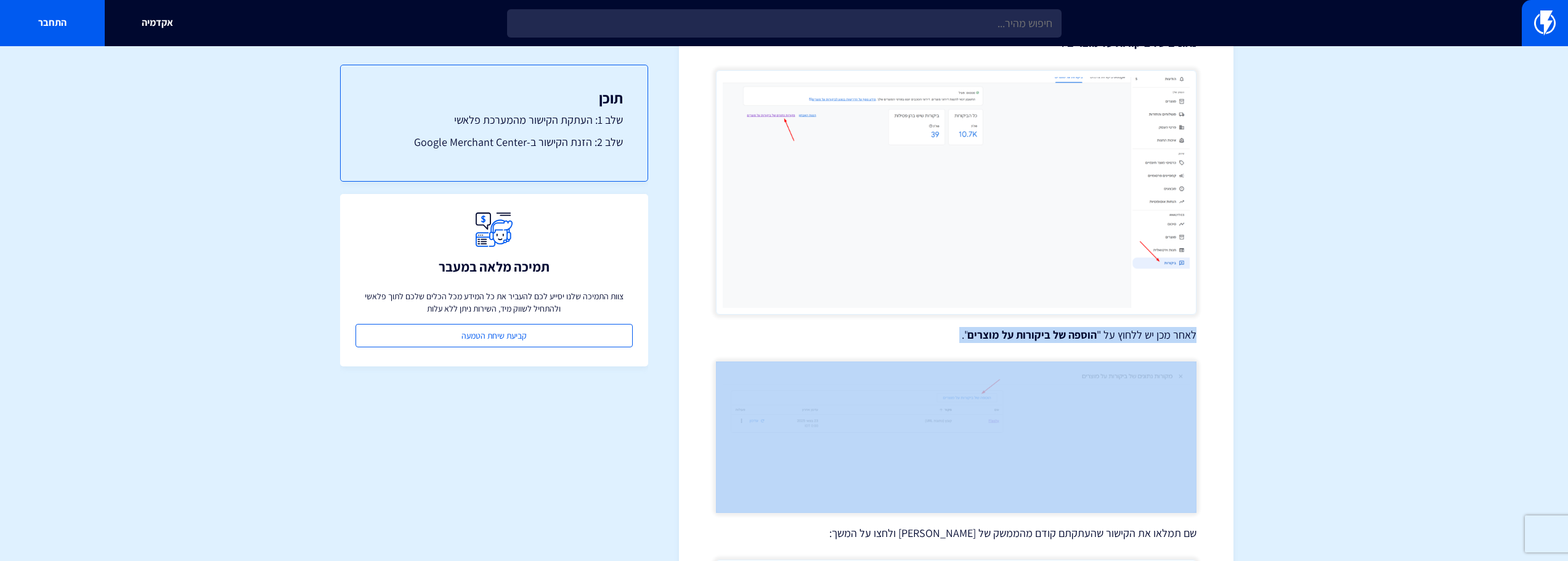
drag, startPoint x: 912, startPoint y: 337, endPoint x: 1213, endPoint y: 340, distance: 301.0
click at [1213, 340] on div "מרכז תמיכה ביקורות הצגת הביקורות ב Google Shopping באמצעות המדריך הבא תוכלו לחב…" at bounding box center [956, 183] width 555 height 1459
click at [1213, 339] on div "מרכז תמיכה ביקורות הצגת הביקורות ב Google Shopping באמצעות המדריך הבא תוכלו לחב…" at bounding box center [956, 183] width 555 height 1459
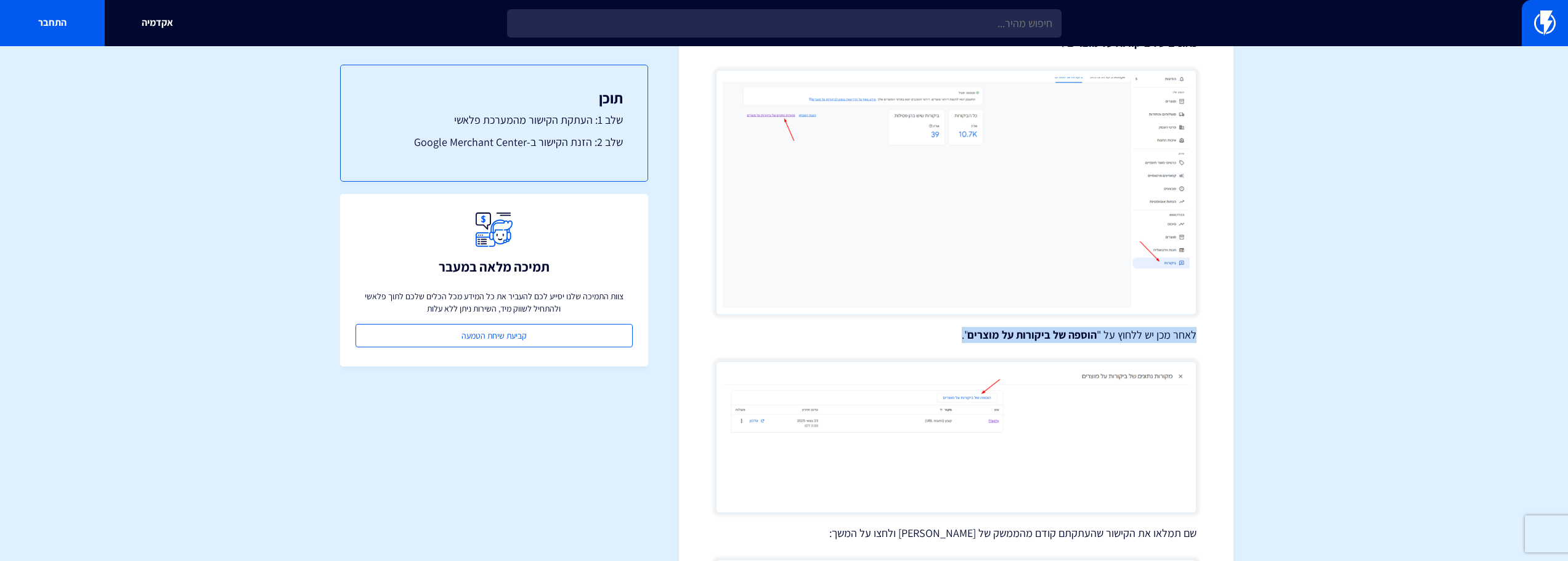
drag, startPoint x: 1210, startPoint y: 338, endPoint x: 934, endPoint y: 328, distance: 276.2
click at [948, 330] on div "מרכז תמיכה ביקורות הצגת הביקורות ב Google Shopping באמצעות המדריך הבא תוכלו לחב…" at bounding box center [956, 183] width 555 height 1459
click at [934, 328] on p "לאחר מכן יש ללחוץ על " הוספה של ביקורות על מוצרים "." at bounding box center [956, 335] width 480 height 16
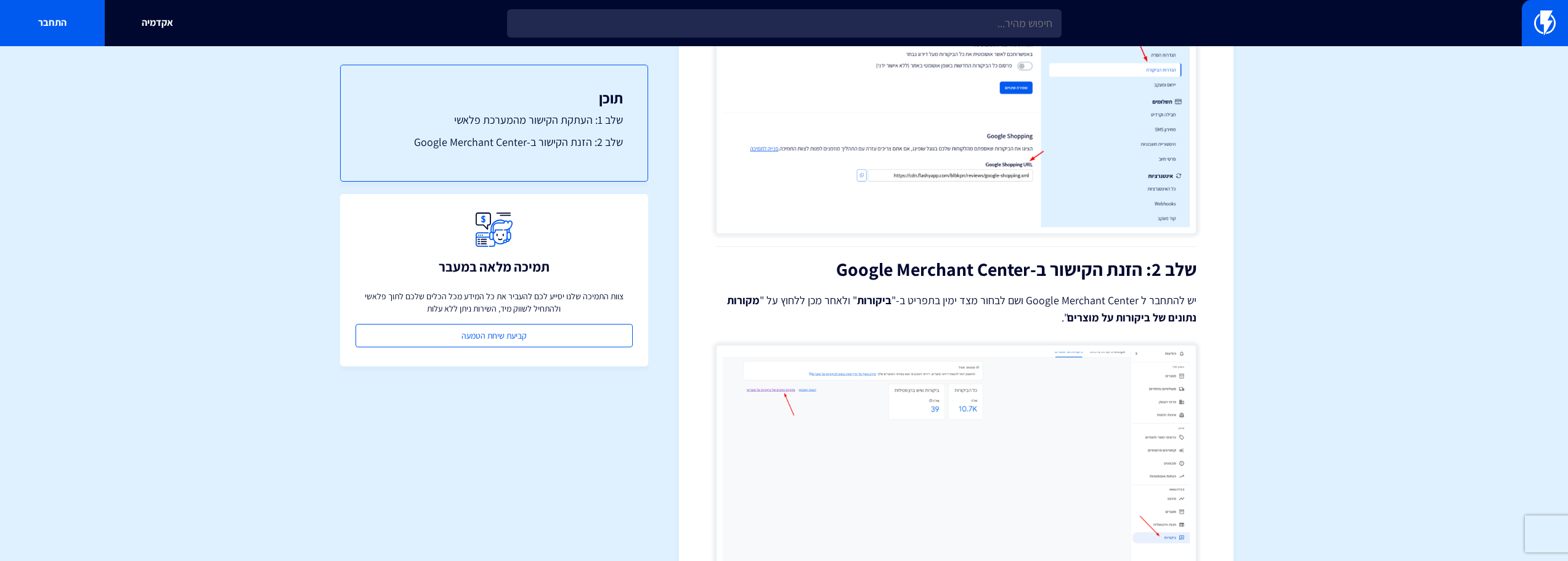
scroll to position [303, 0]
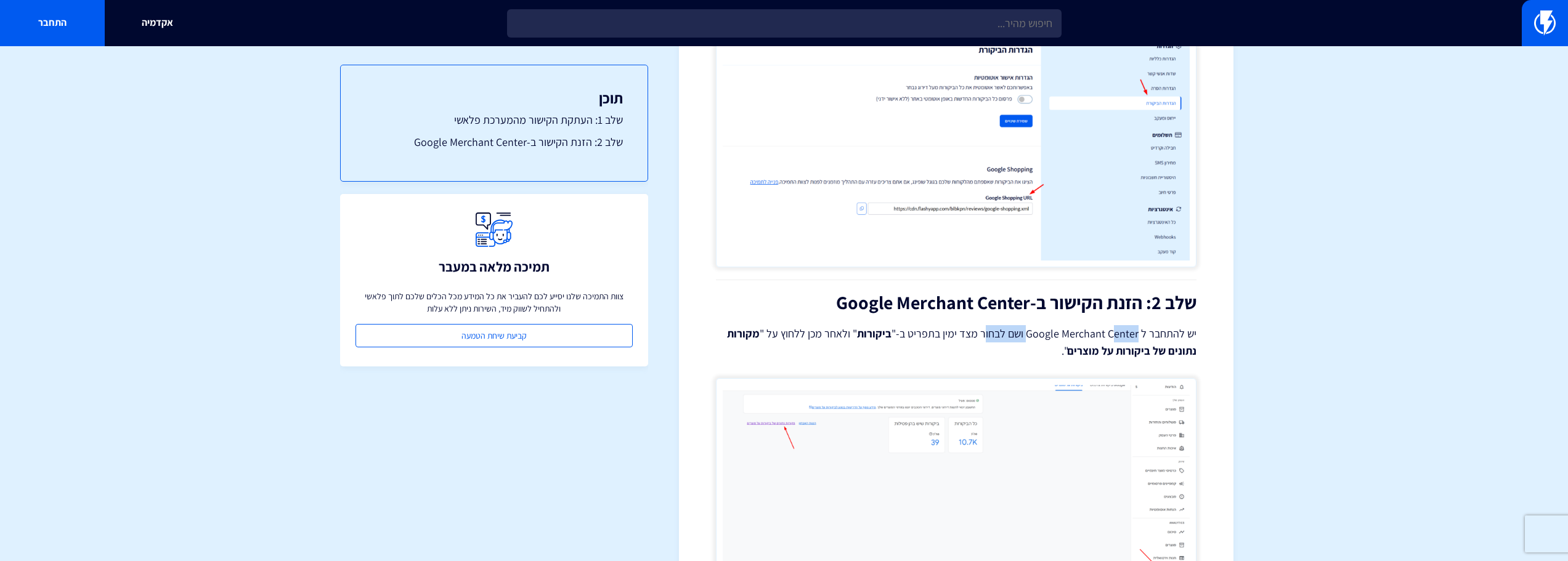
drag, startPoint x: 1118, startPoint y: 327, endPoint x: 968, endPoint y: 333, distance: 150.1
click at [976, 335] on p "יש להתחבר ל Google Merchant Center ושם לבחור מצד ימין בתפריט ב-" ביקורות " ולאח…" at bounding box center [956, 343] width 480 height 35
click at [968, 333] on p "יש להתחבר ל Google Merchant Center ושם לבחור מצד ימין בתפריט ב-" ביקורות " ולאח…" at bounding box center [956, 343] width 480 height 35
drag, startPoint x: 909, startPoint y: 332, endPoint x: 1022, endPoint y: 324, distance: 113.3
click at [1022, 324] on div "הצגת הביקורות ב Google Shopping באמצעות המדריך הבא תוכלו לחבר את מערכת הביקורות…" at bounding box center [956, 495] width 480 height 1339
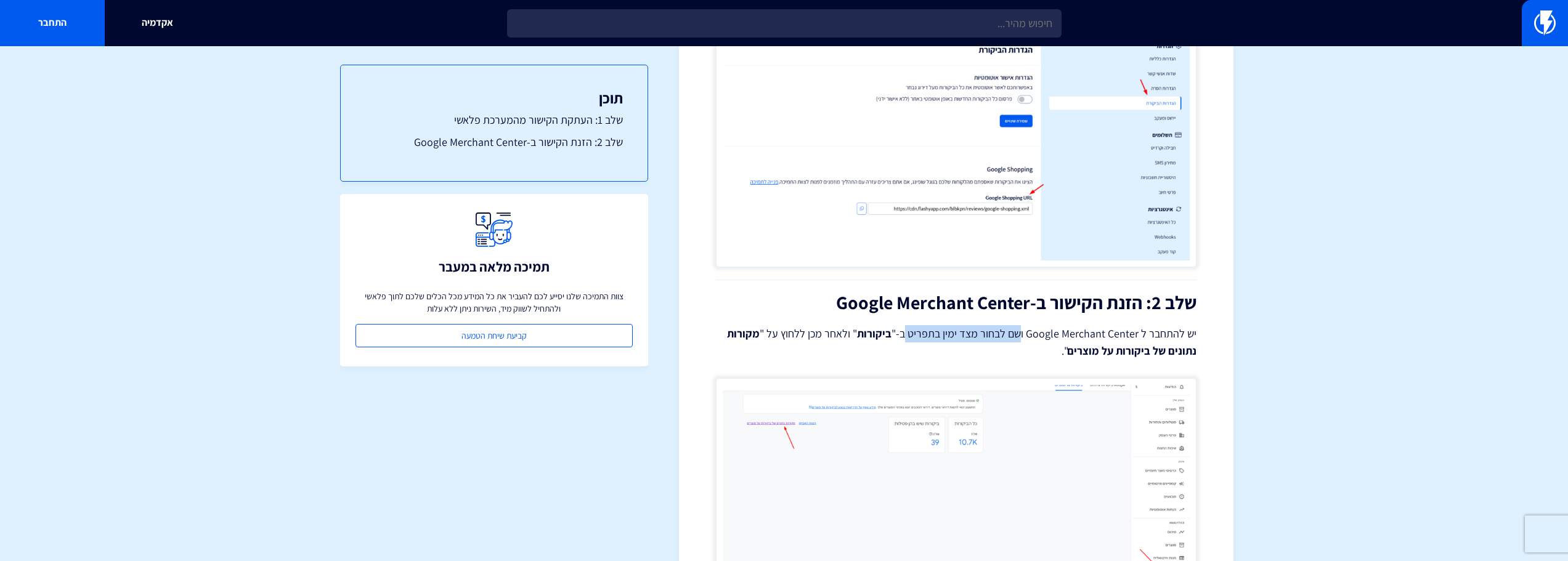
click at [1022, 324] on div "הצגת הביקורות ב Google Shopping באמצעות המדריך הבא תוכלו לחבר את מערכת הביקורות…" at bounding box center [956, 495] width 480 height 1339
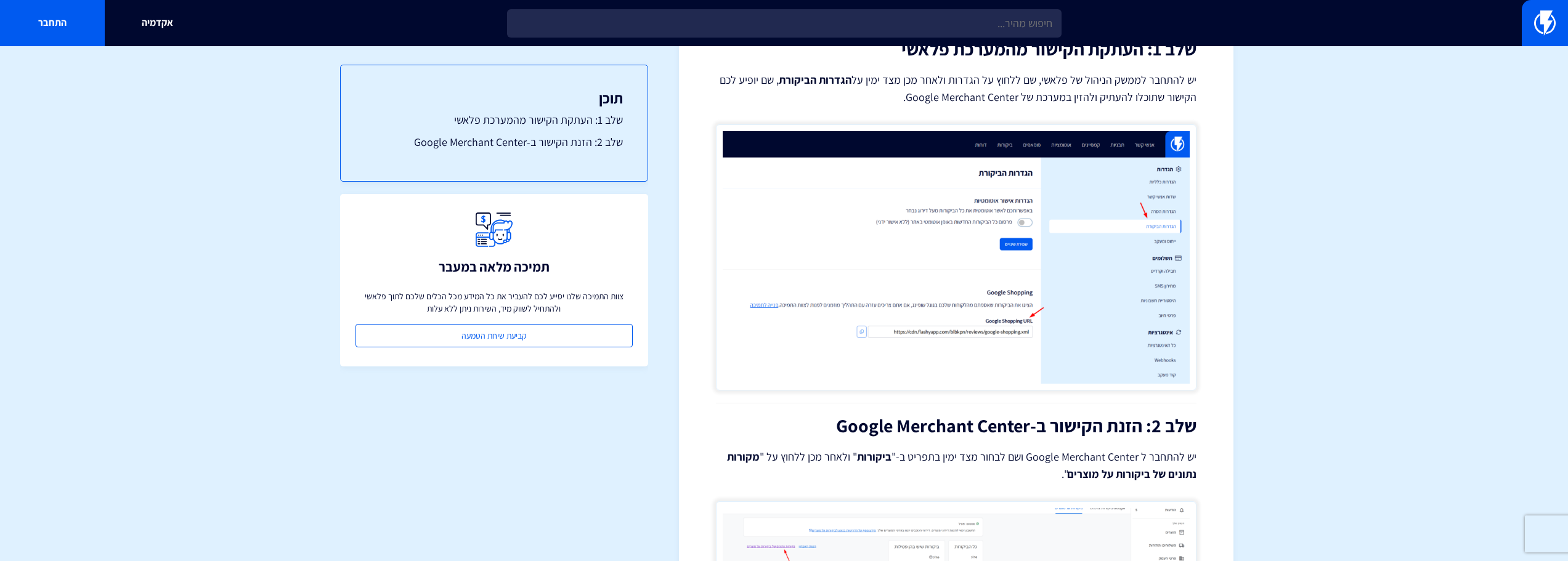
scroll to position [0, 0]
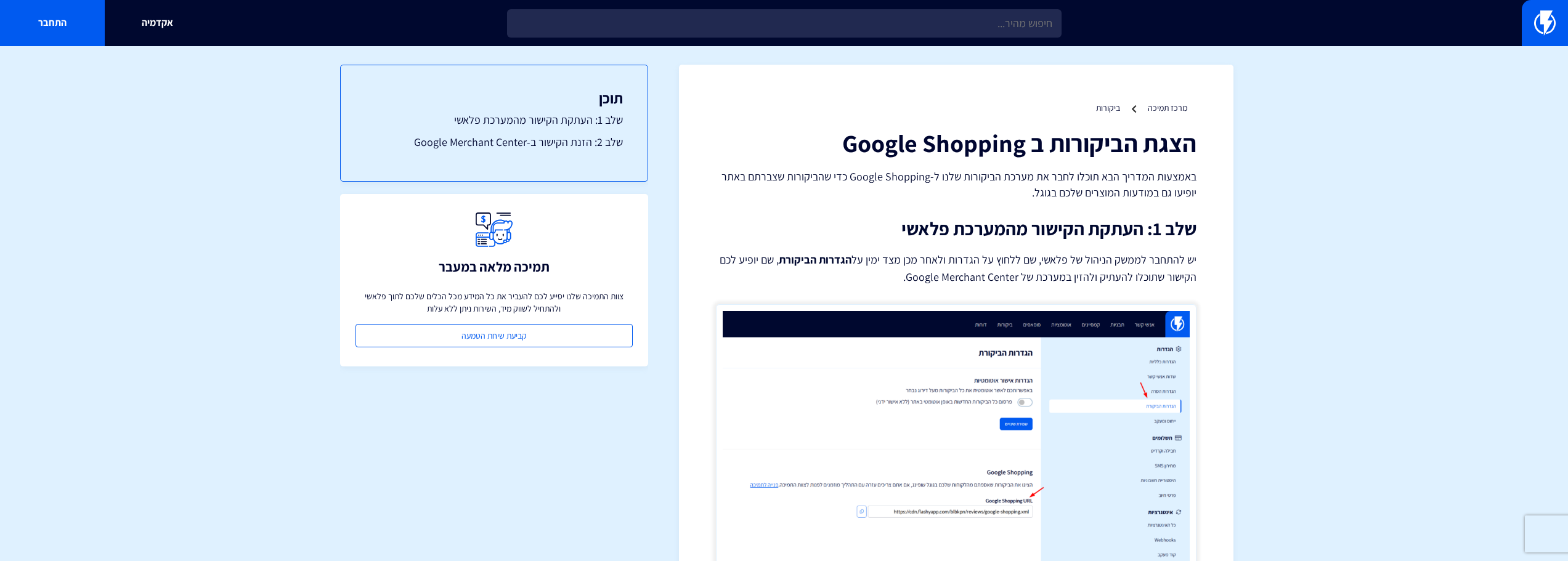
click at [1056, 263] on p "יש להתחבר לממשק הניהול של פלאשי, שם ללחוץ על הגדרות ולאחר מכן מצד ימין על הגדרו…" at bounding box center [956, 269] width 480 height 35
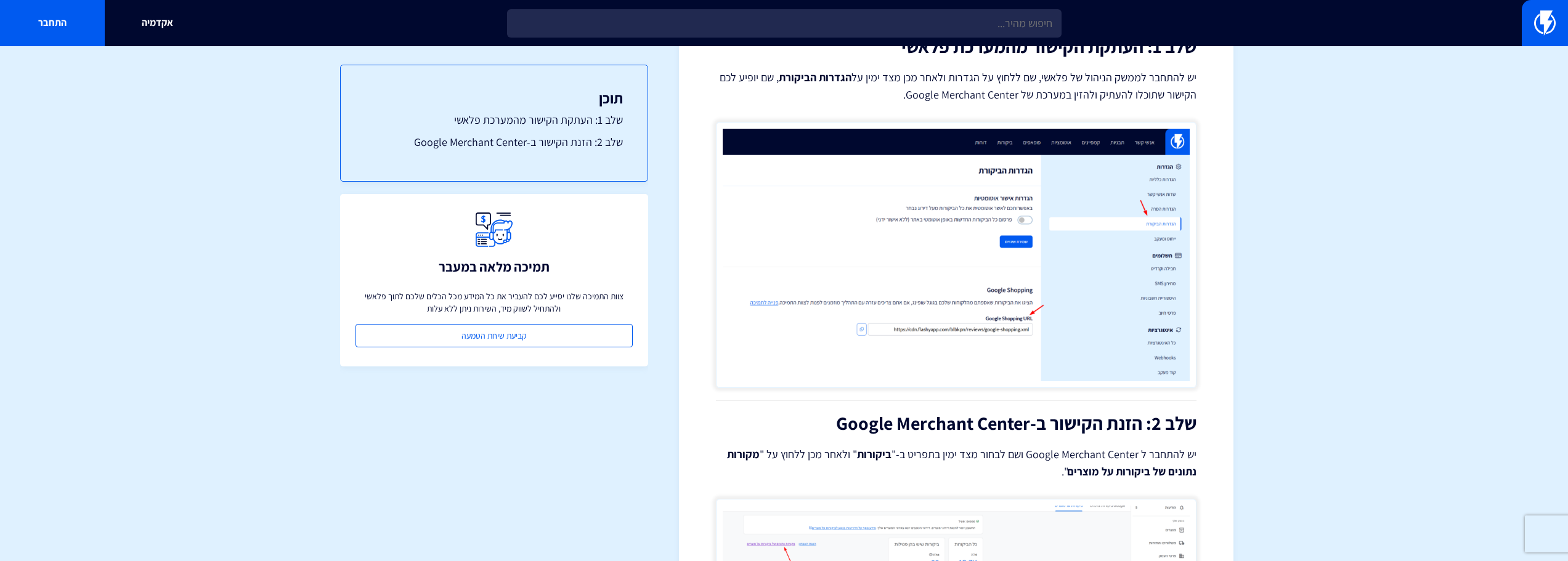
scroll to position [185, 0]
